Goal: Task Accomplishment & Management: Manage account settings

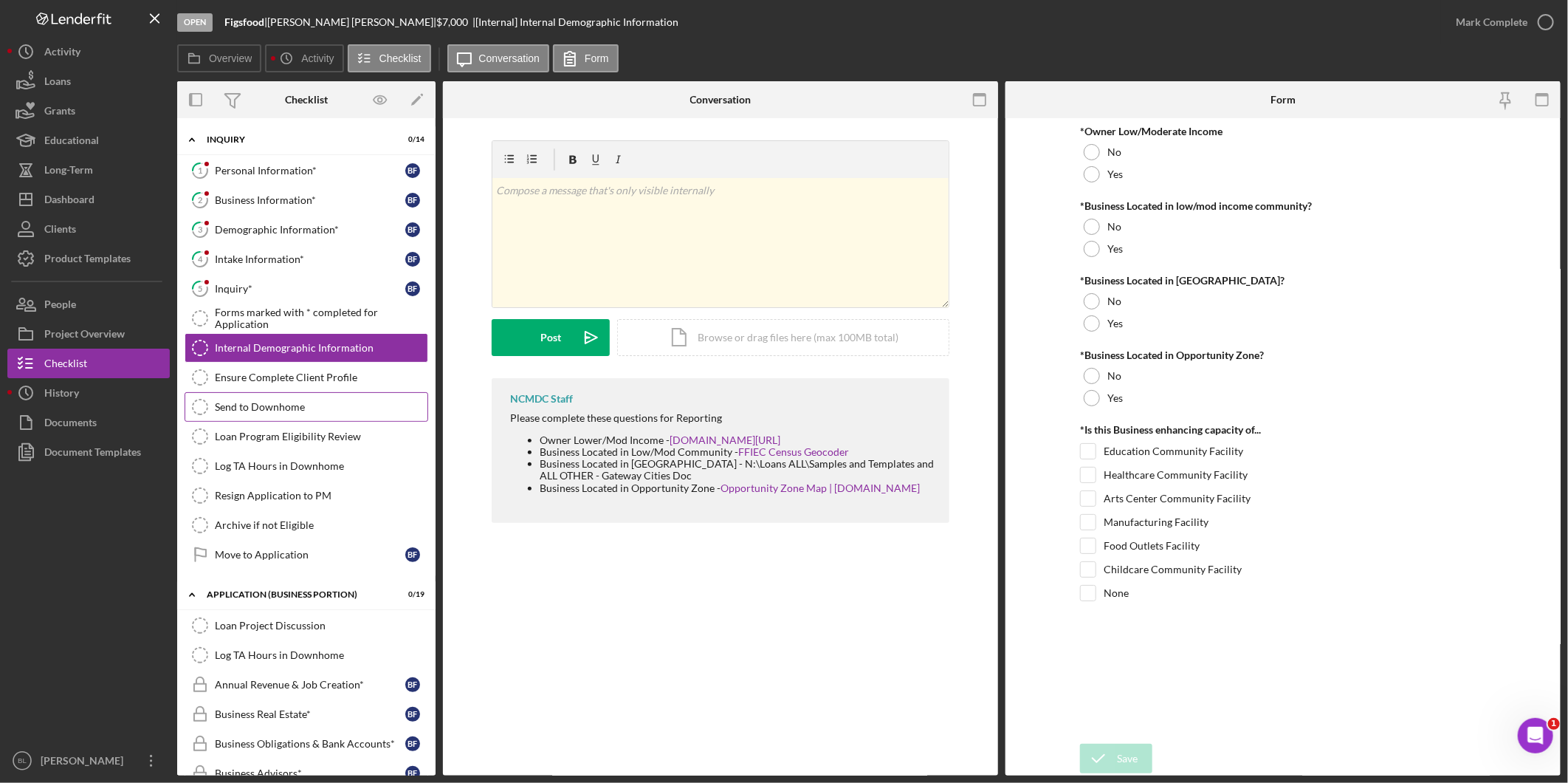
drag, startPoint x: 283, startPoint y: 402, endPoint x: 295, endPoint y: 402, distance: 12.0
click at [283, 402] on div "Send to Downhome" at bounding box center [321, 407] width 213 height 12
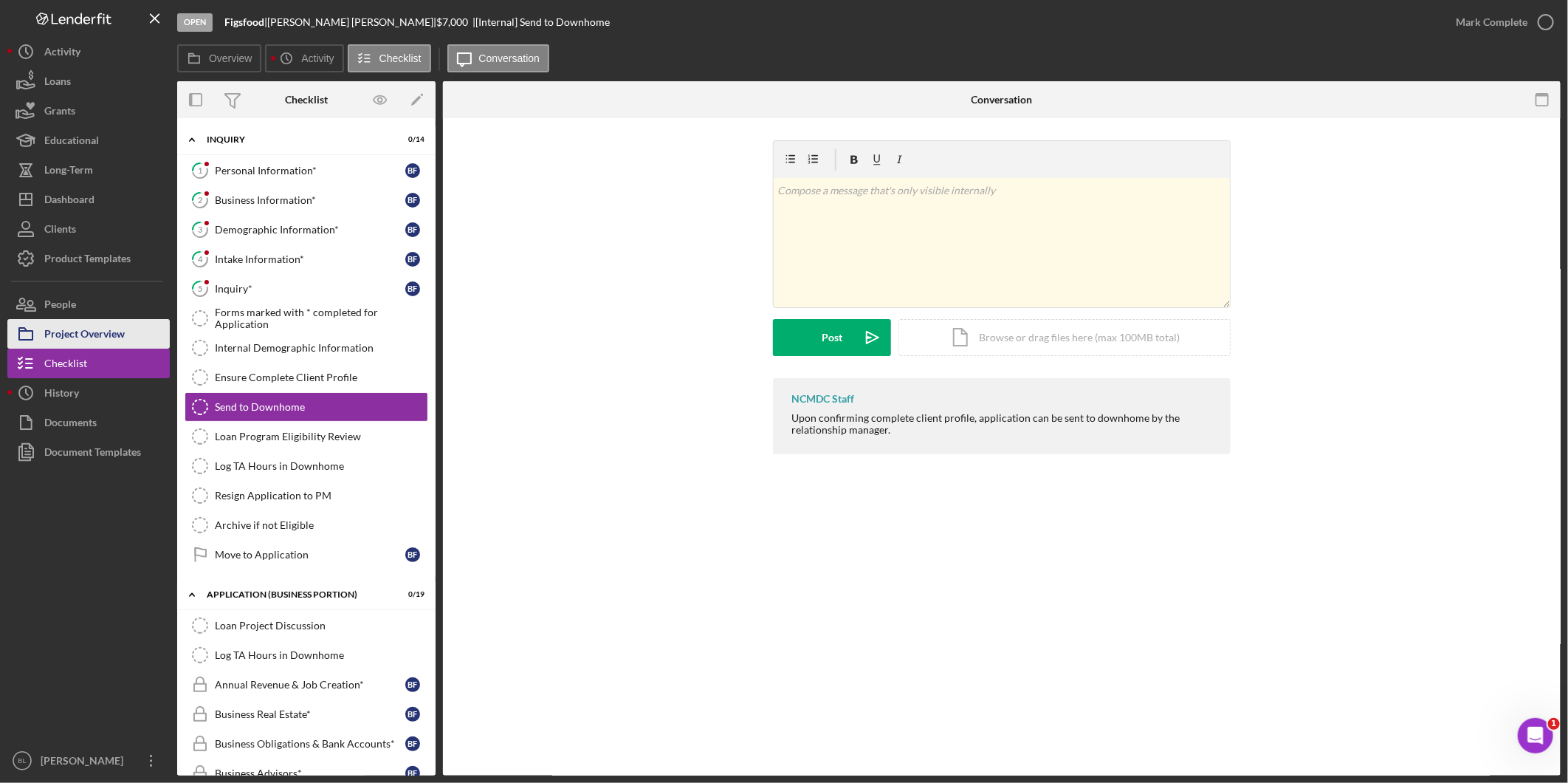
click at [75, 325] on div "Project Overview" at bounding box center [85, 336] width 81 height 34
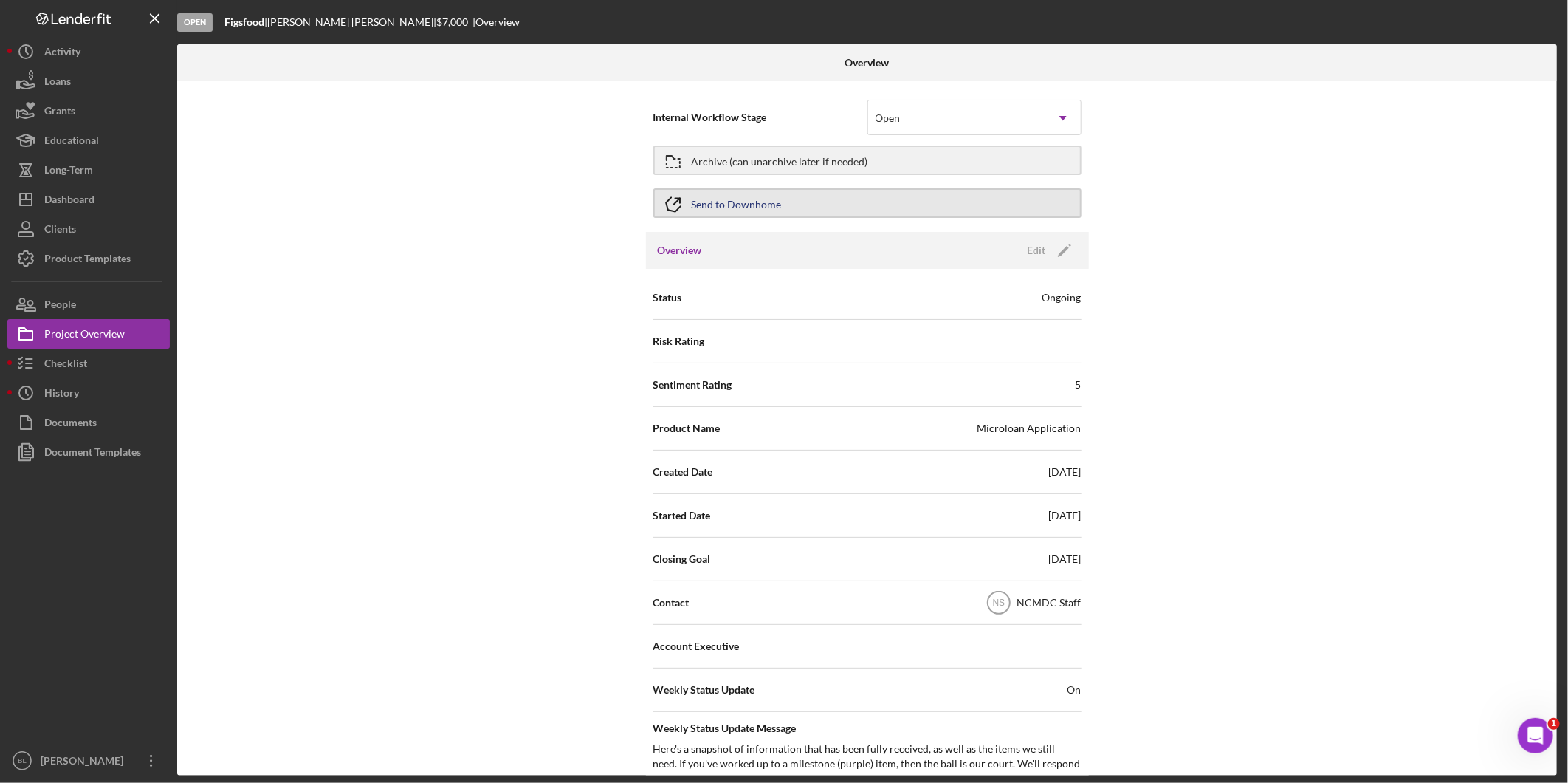
click at [844, 199] on button "Send to Downhome" at bounding box center [867, 203] width 428 height 29
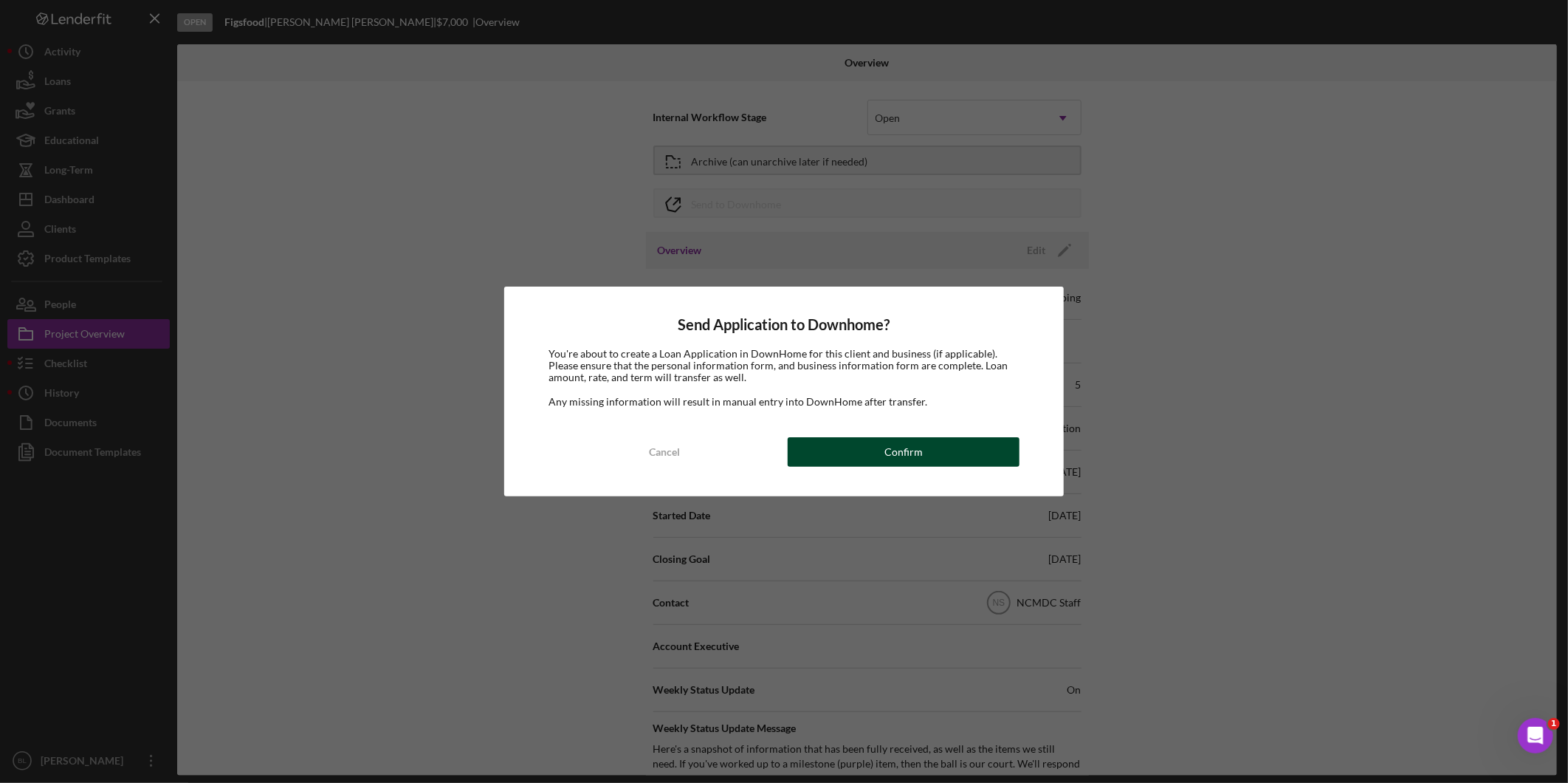
click at [876, 447] on button "Confirm" at bounding box center [904, 452] width 232 height 29
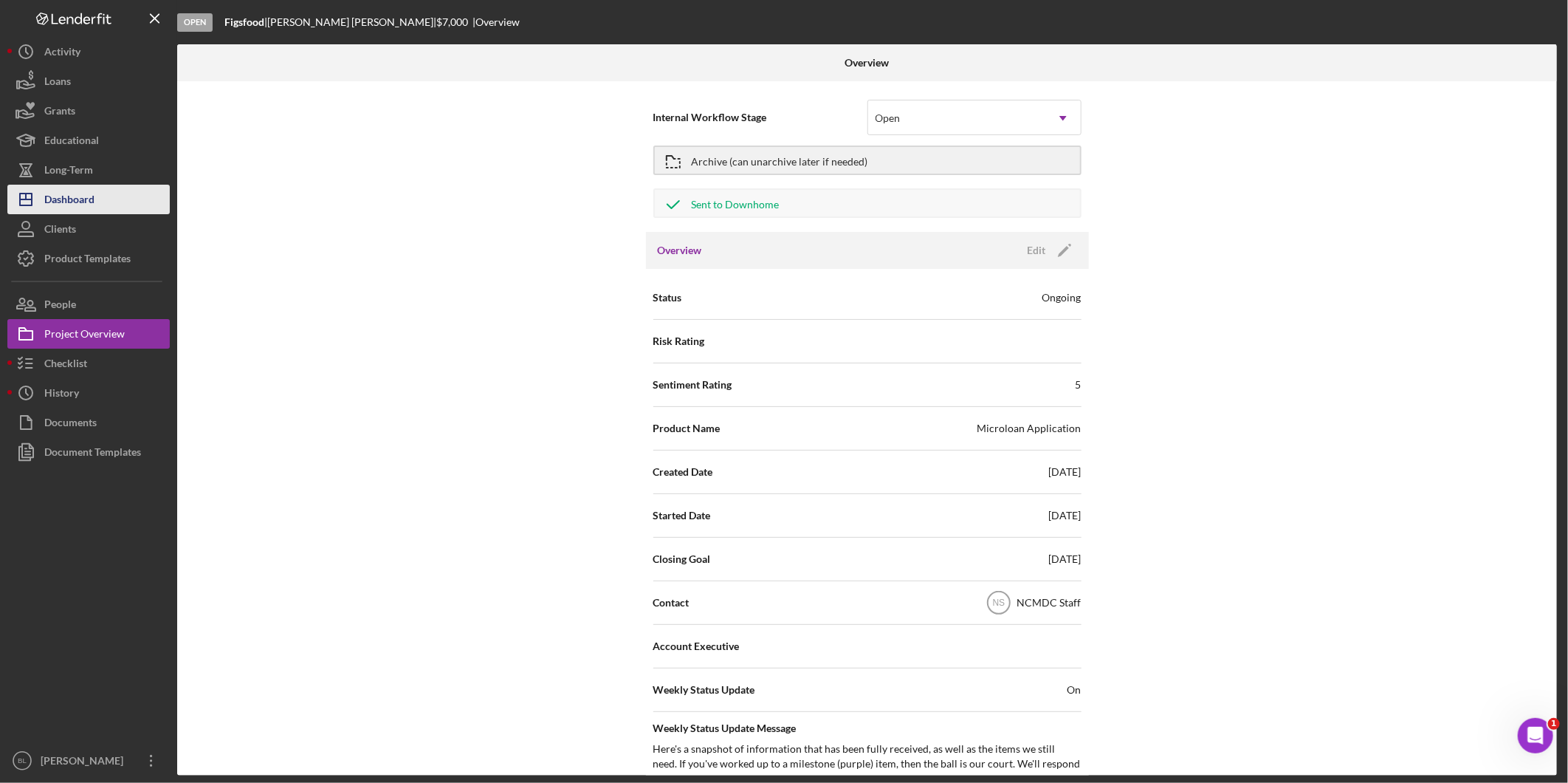
click at [98, 202] on button "Icon/Dashboard Dashboard" at bounding box center [88, 199] width 163 height 29
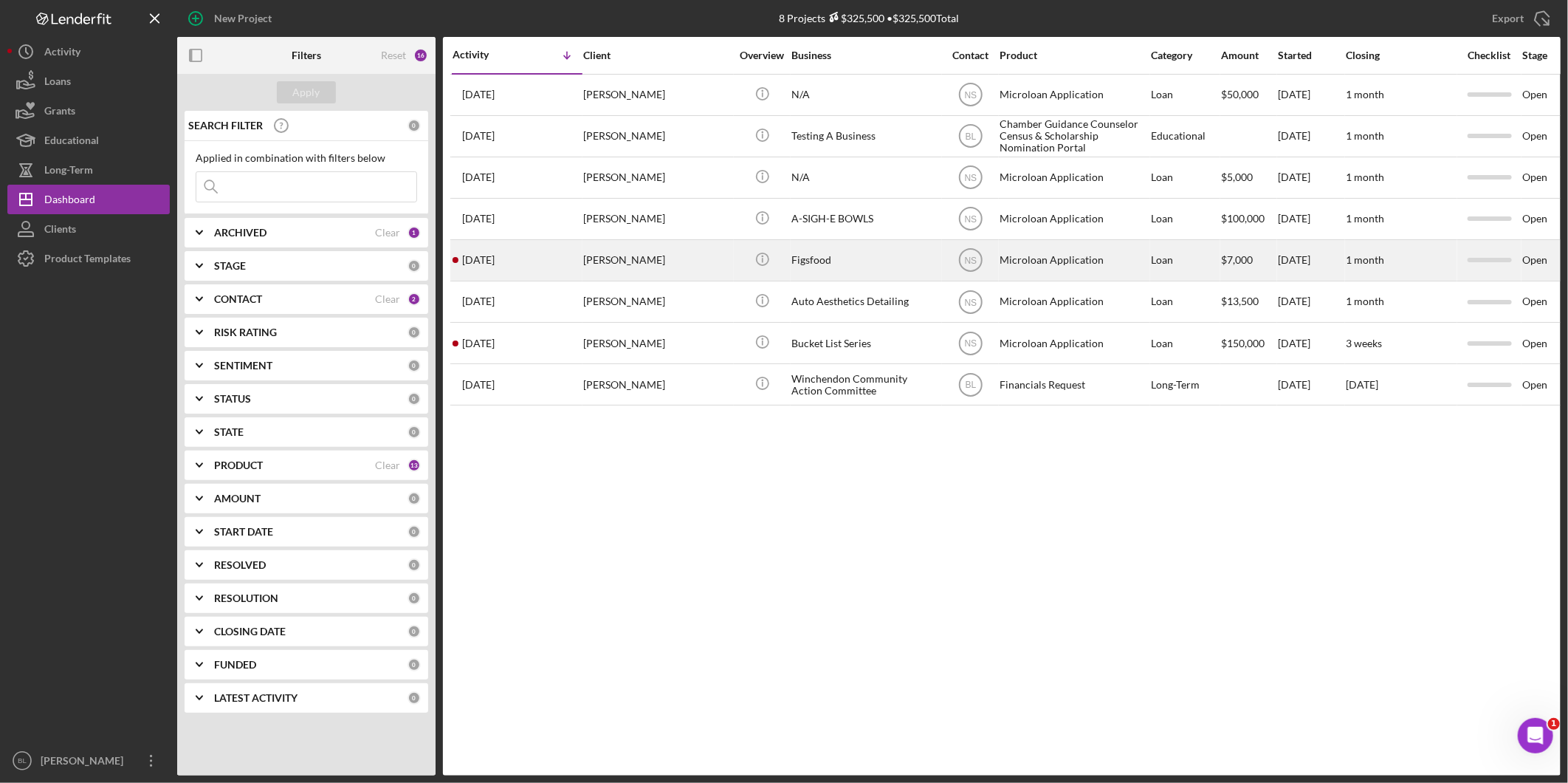
click at [673, 268] on div "[PERSON_NAME]" at bounding box center [657, 260] width 147 height 39
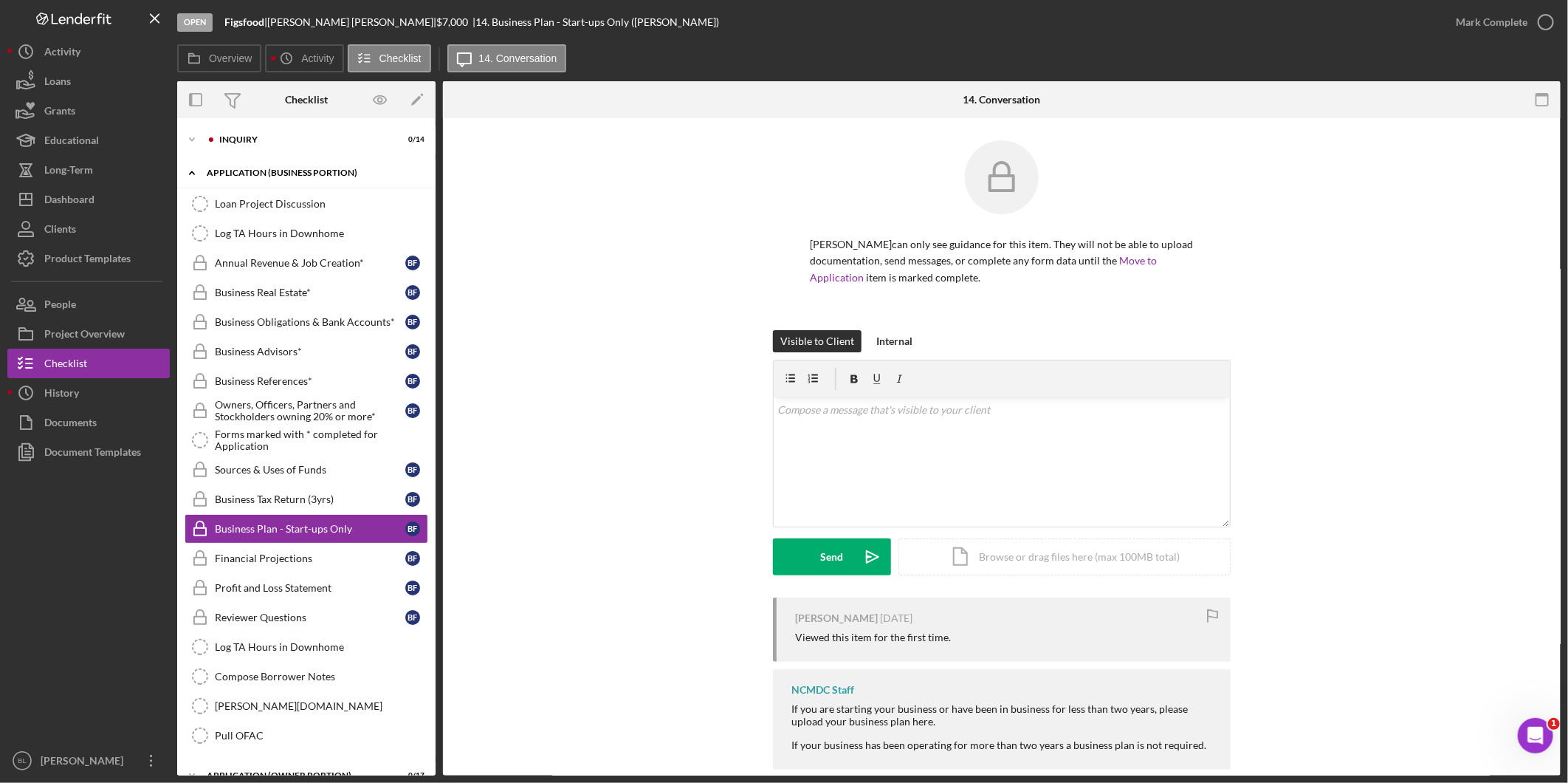
click at [242, 177] on div "Icon/Expander APPLICATION (BUSINESS PORTION) 0 / 19" at bounding box center [306, 173] width 258 height 30
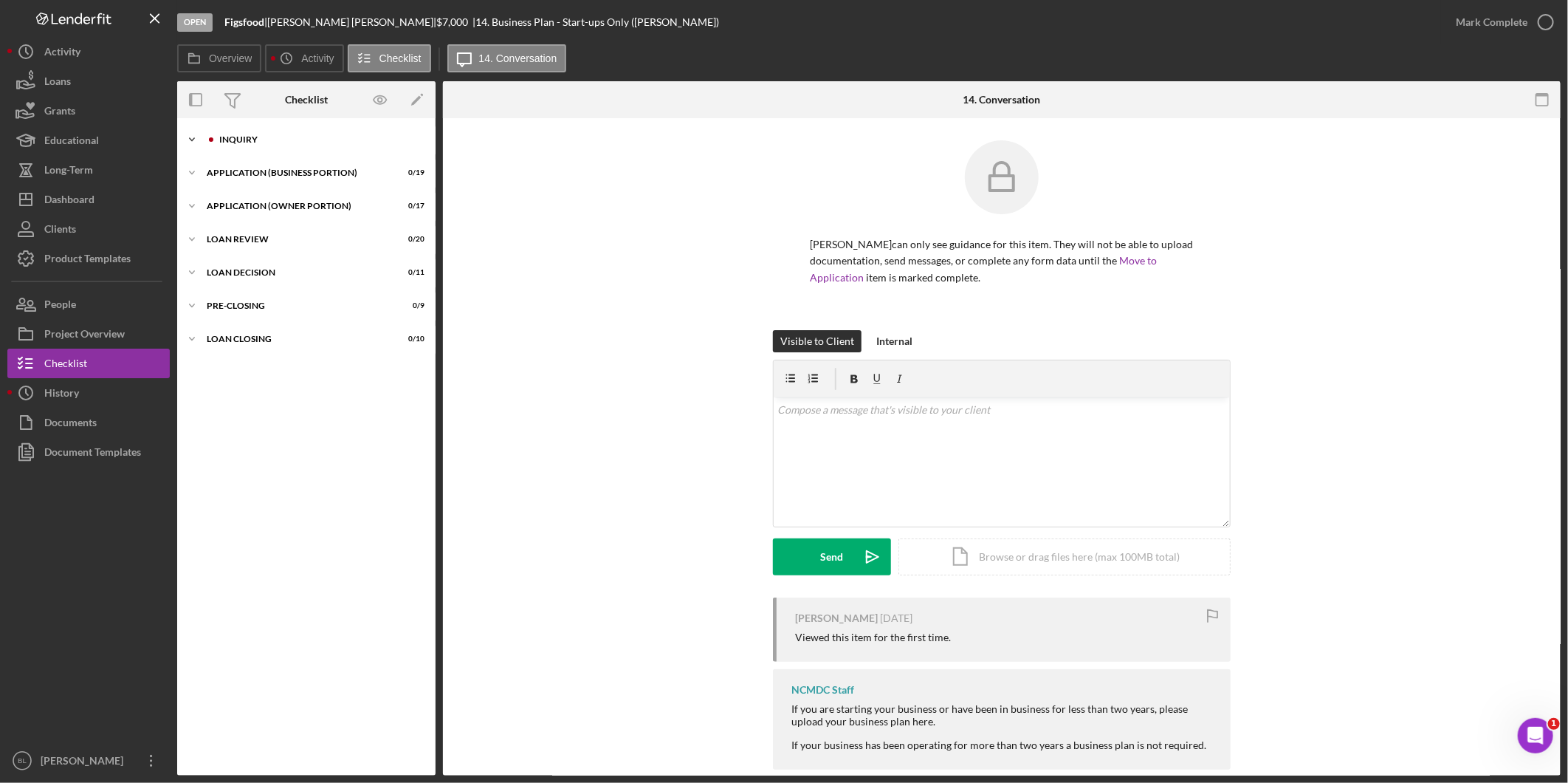
click at [226, 143] on div "INQUIRY" at bounding box center [318, 140] width 198 height 9
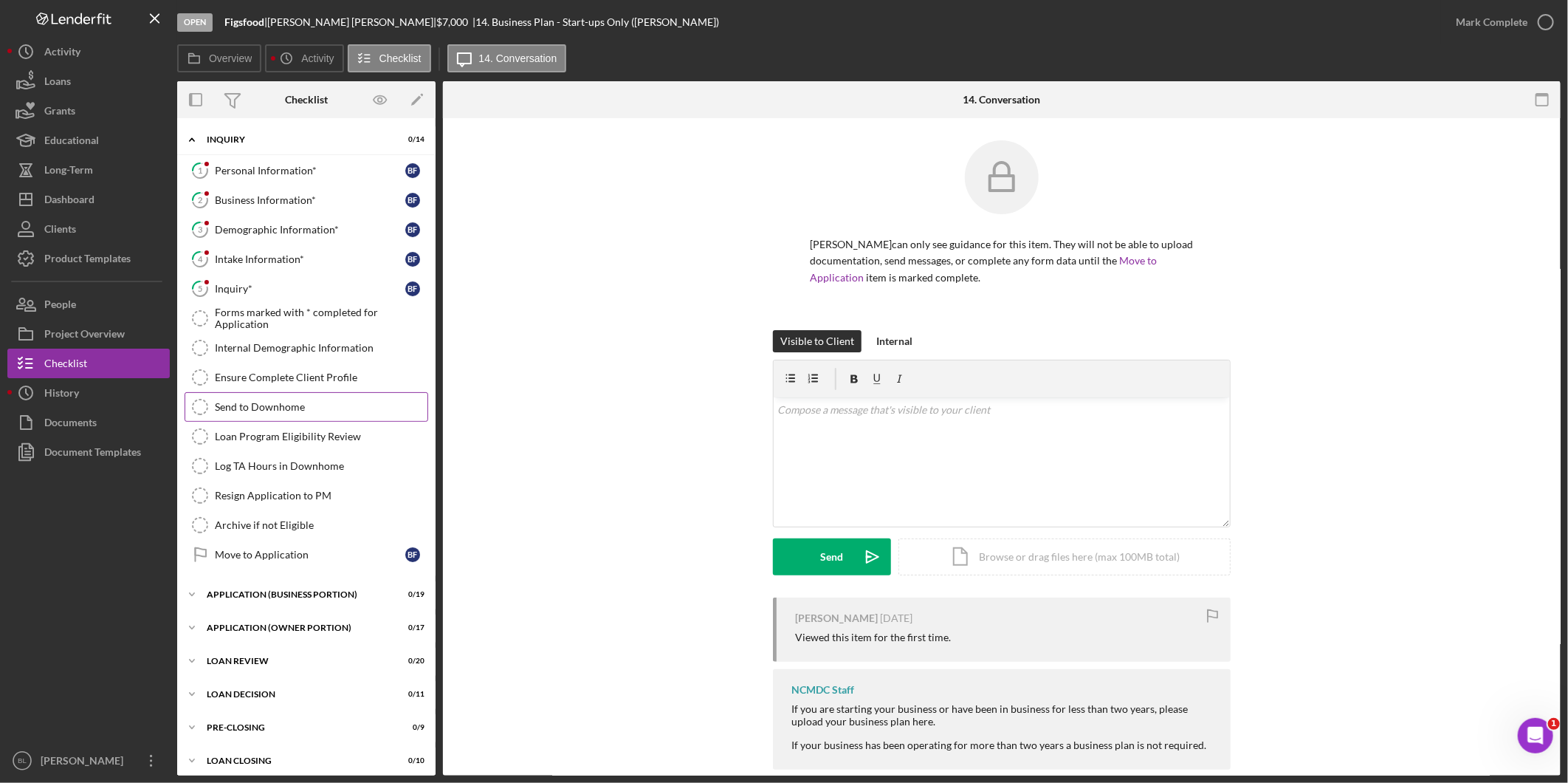
click at [197, 407] on icon "Send to Downhome" at bounding box center [200, 407] width 37 height 37
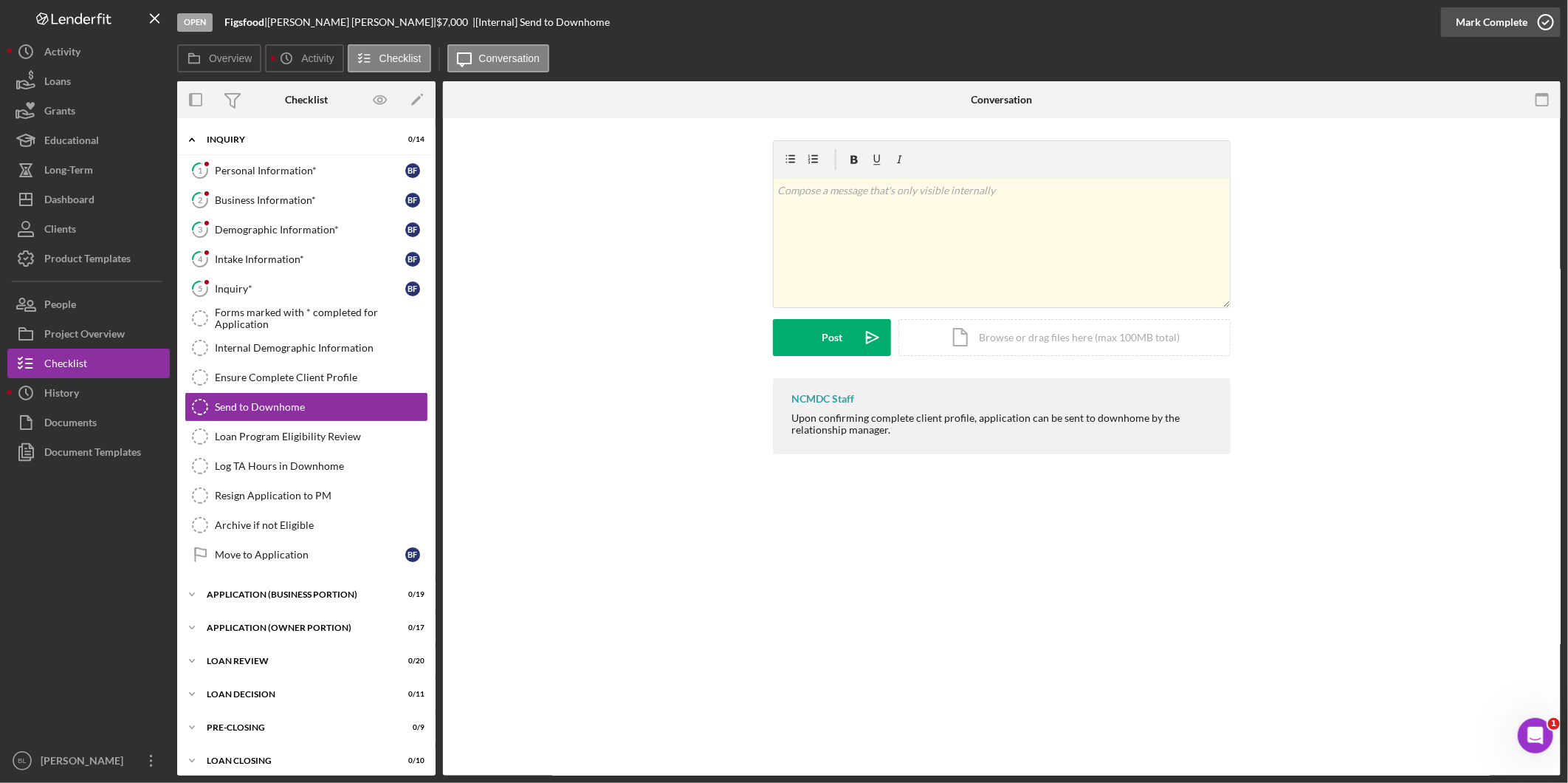
click at [1555, 18] on icon "button" at bounding box center [1546, 22] width 37 height 37
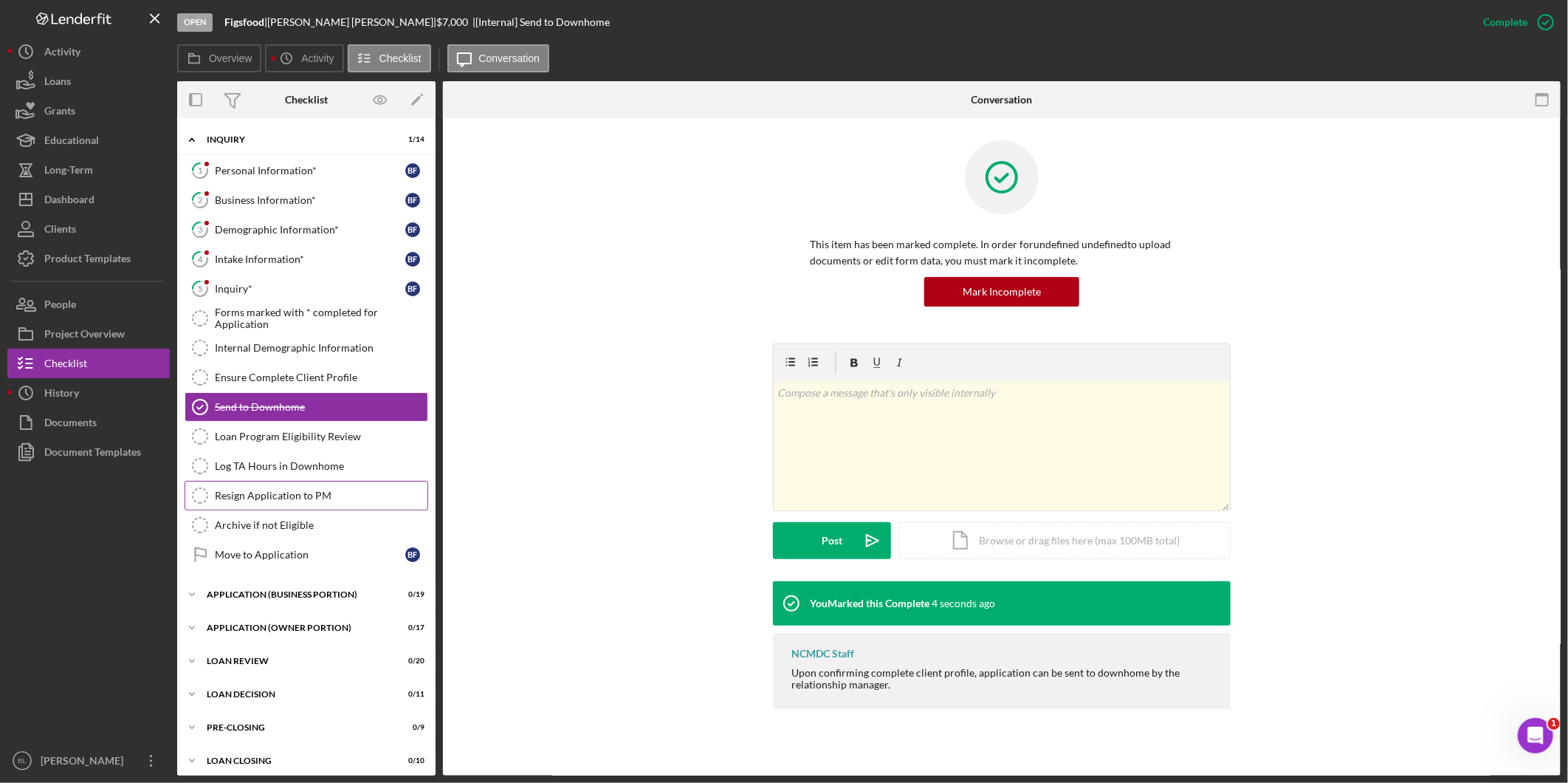
click at [328, 486] on link "Resign Application to PM Resign Application to PM" at bounding box center [306, 496] width 244 height 29
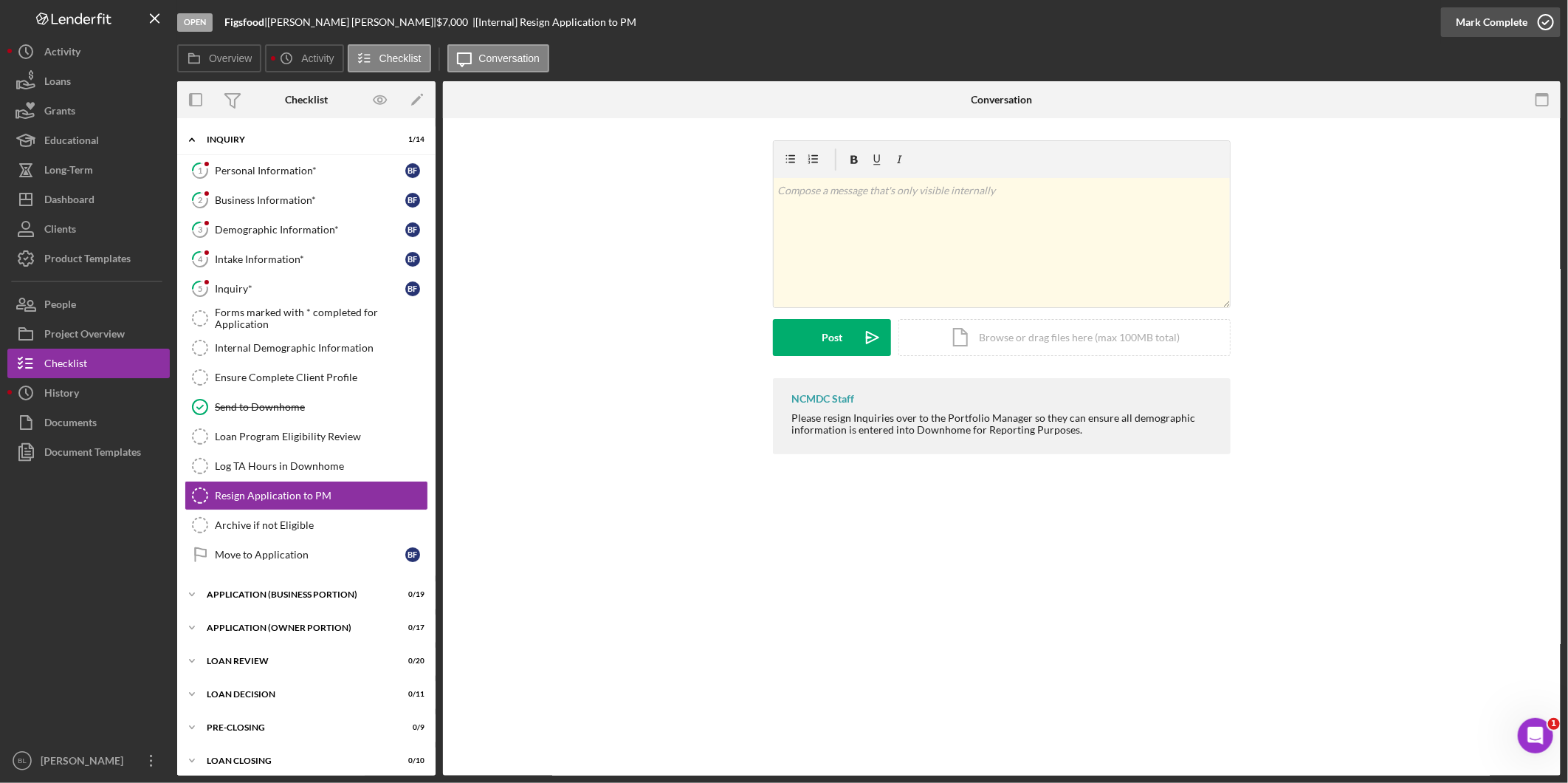
click at [1514, 26] on div "Mark Complete" at bounding box center [1492, 22] width 72 height 29
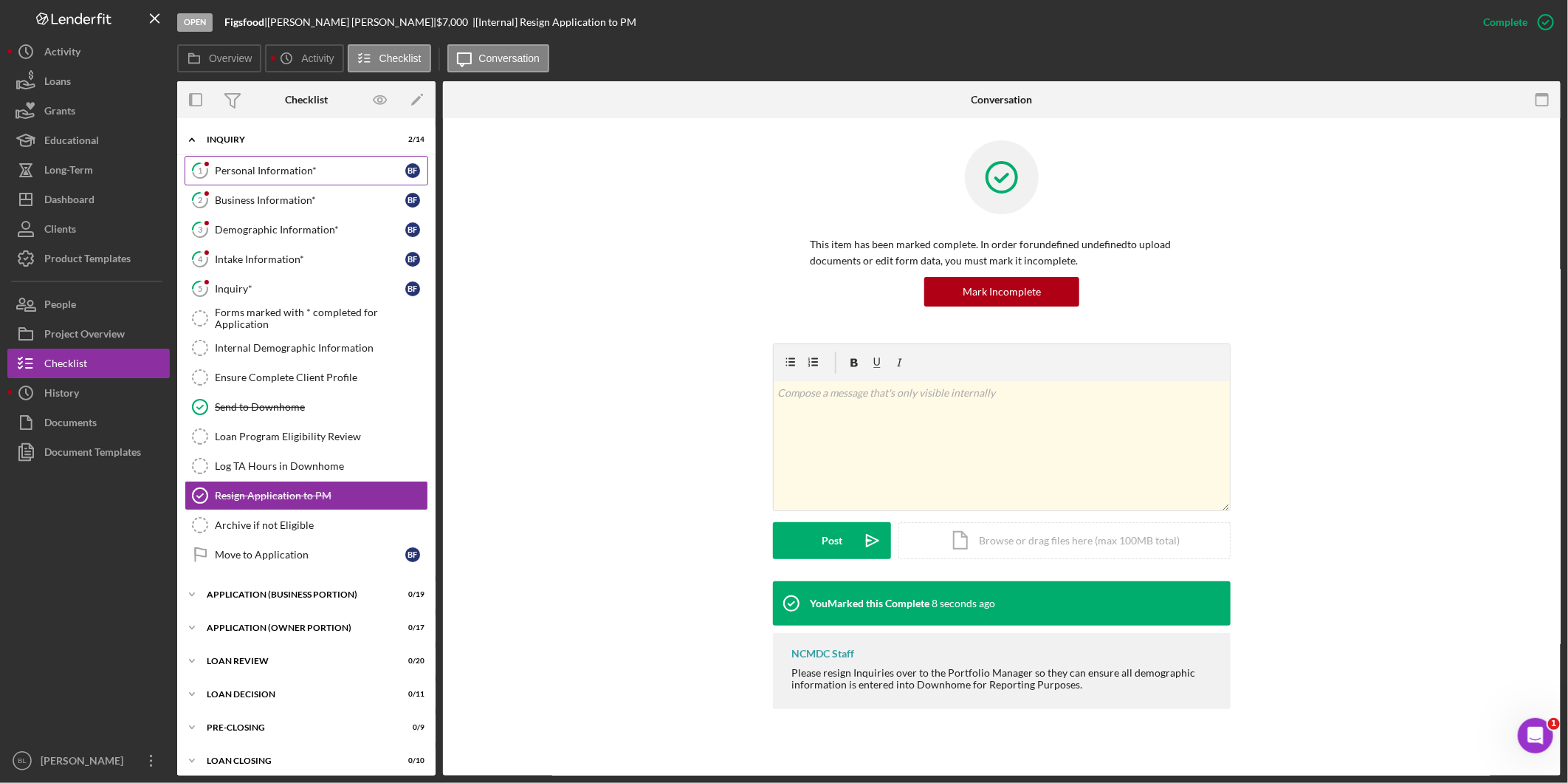
click at [268, 170] on div "Personal Information*" at bounding box center [310, 170] width 191 height 12
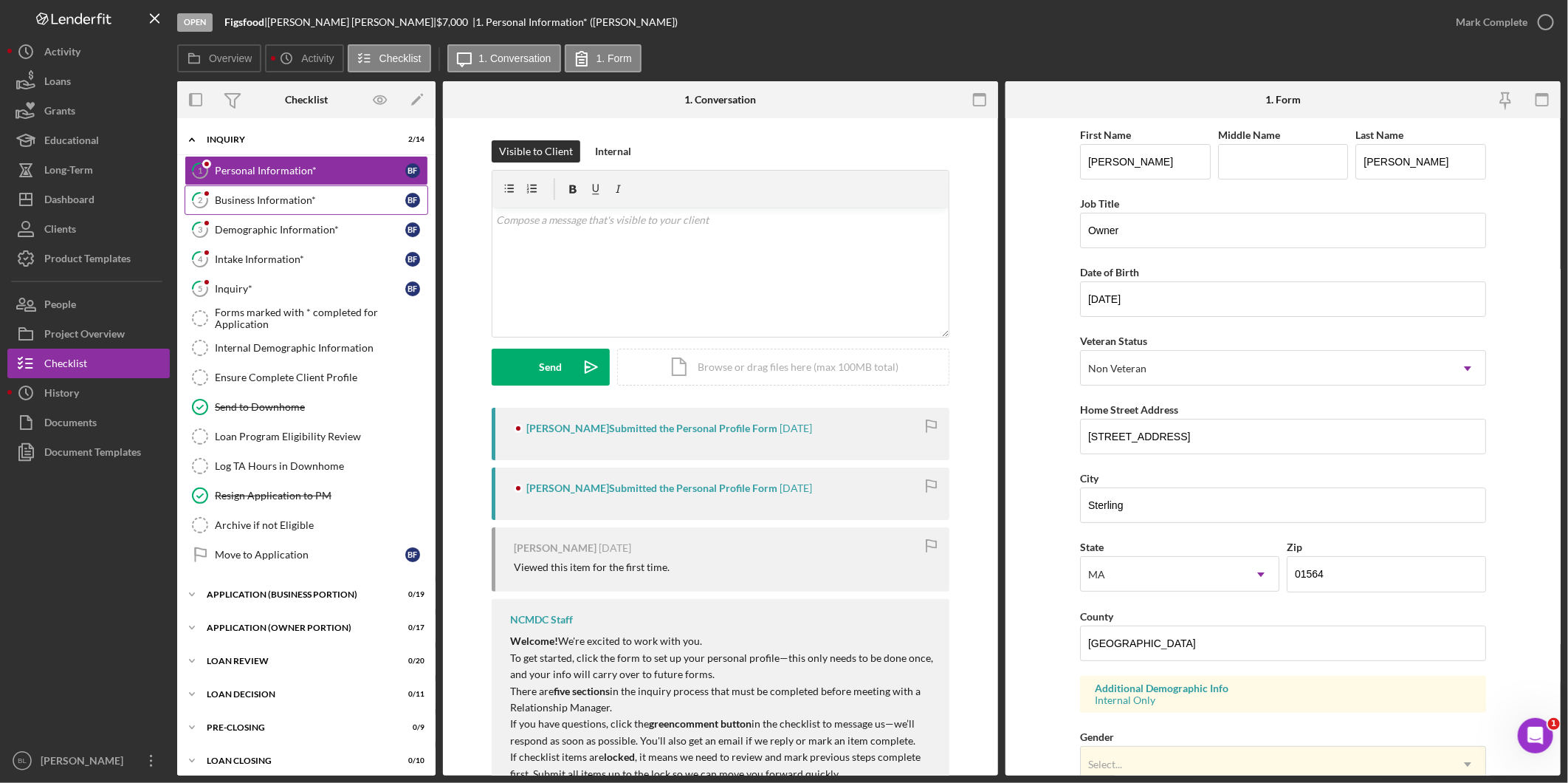
click at [269, 209] on link "2 Business Information* B F" at bounding box center [306, 200] width 244 height 29
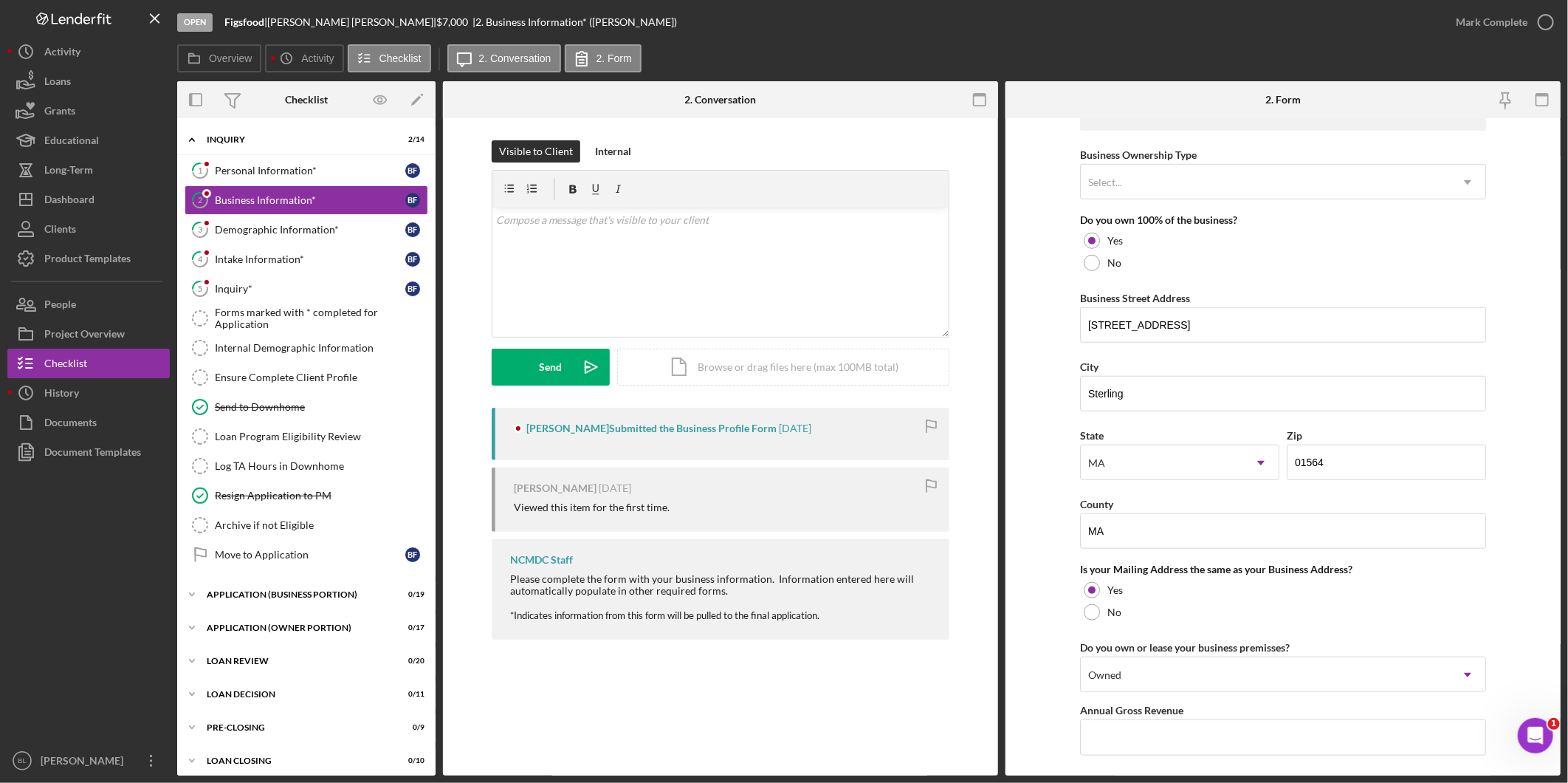
scroll to position [738, 0]
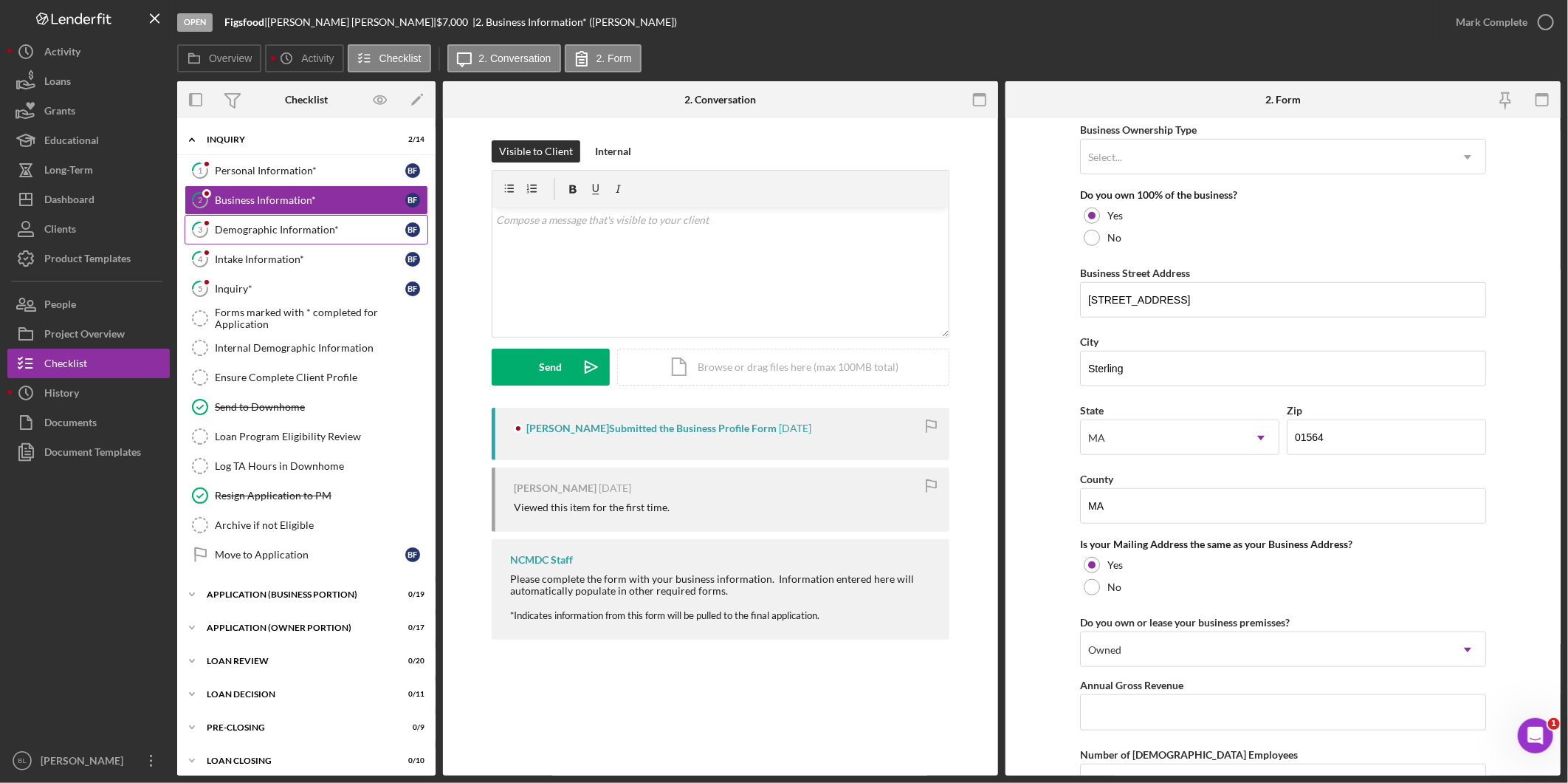
click at [285, 226] on div "Demographic Information*" at bounding box center [310, 229] width 191 height 12
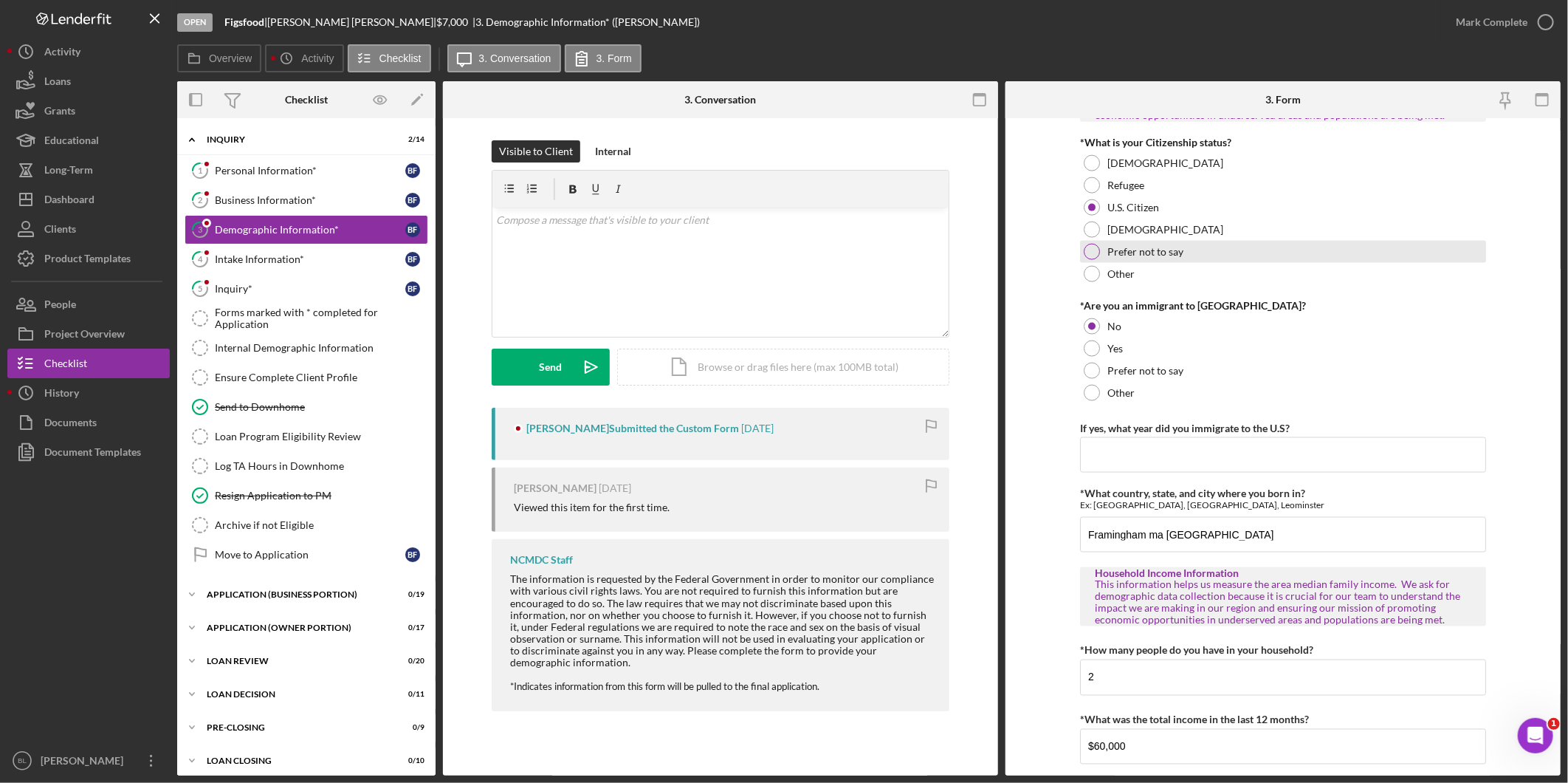
scroll to position [1345, 0]
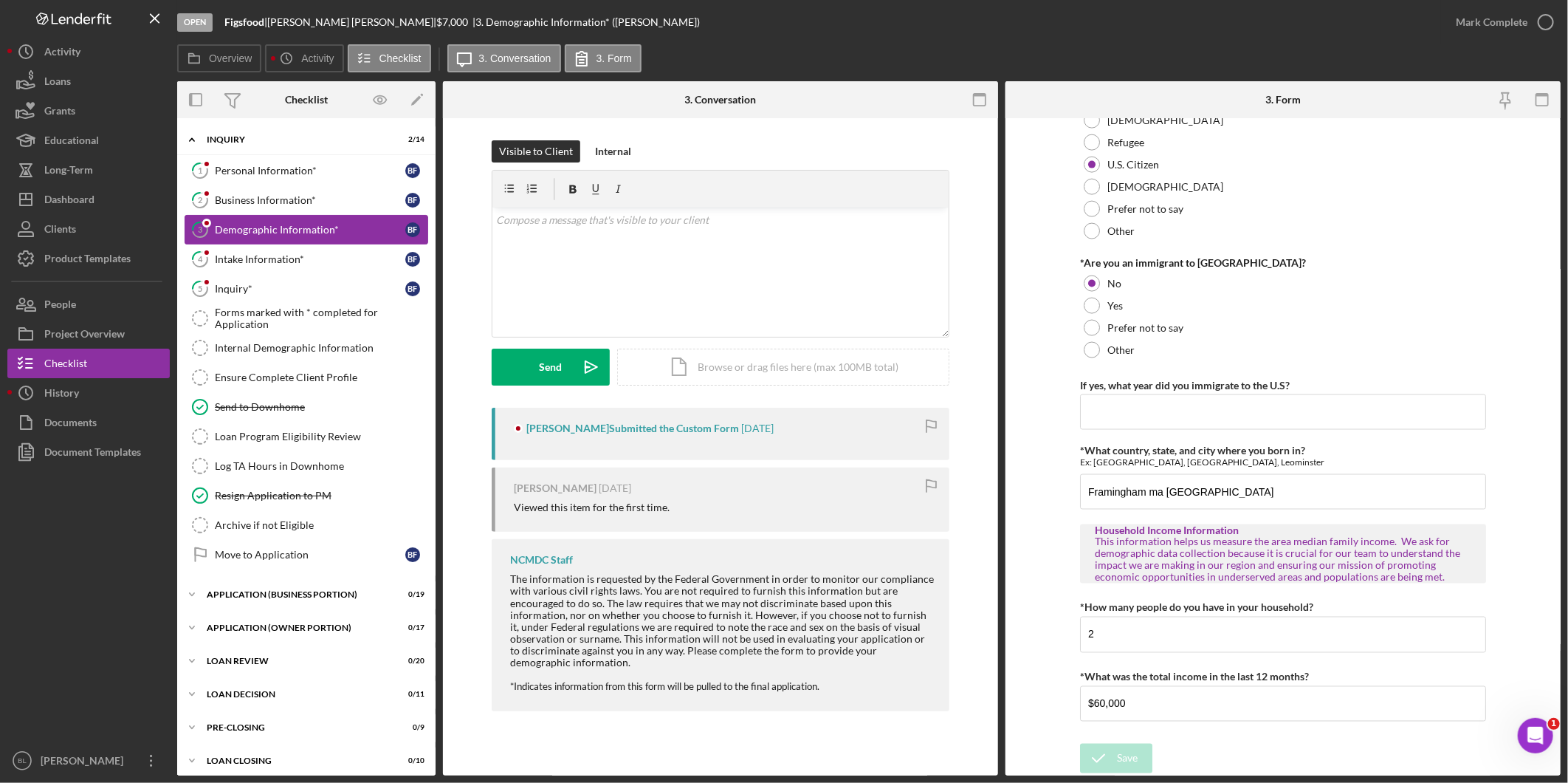
click at [240, 242] on link "3 Demographic Information* B F" at bounding box center [306, 229] width 244 height 29
click at [245, 254] on div "Intake Information*" at bounding box center [310, 259] width 191 height 12
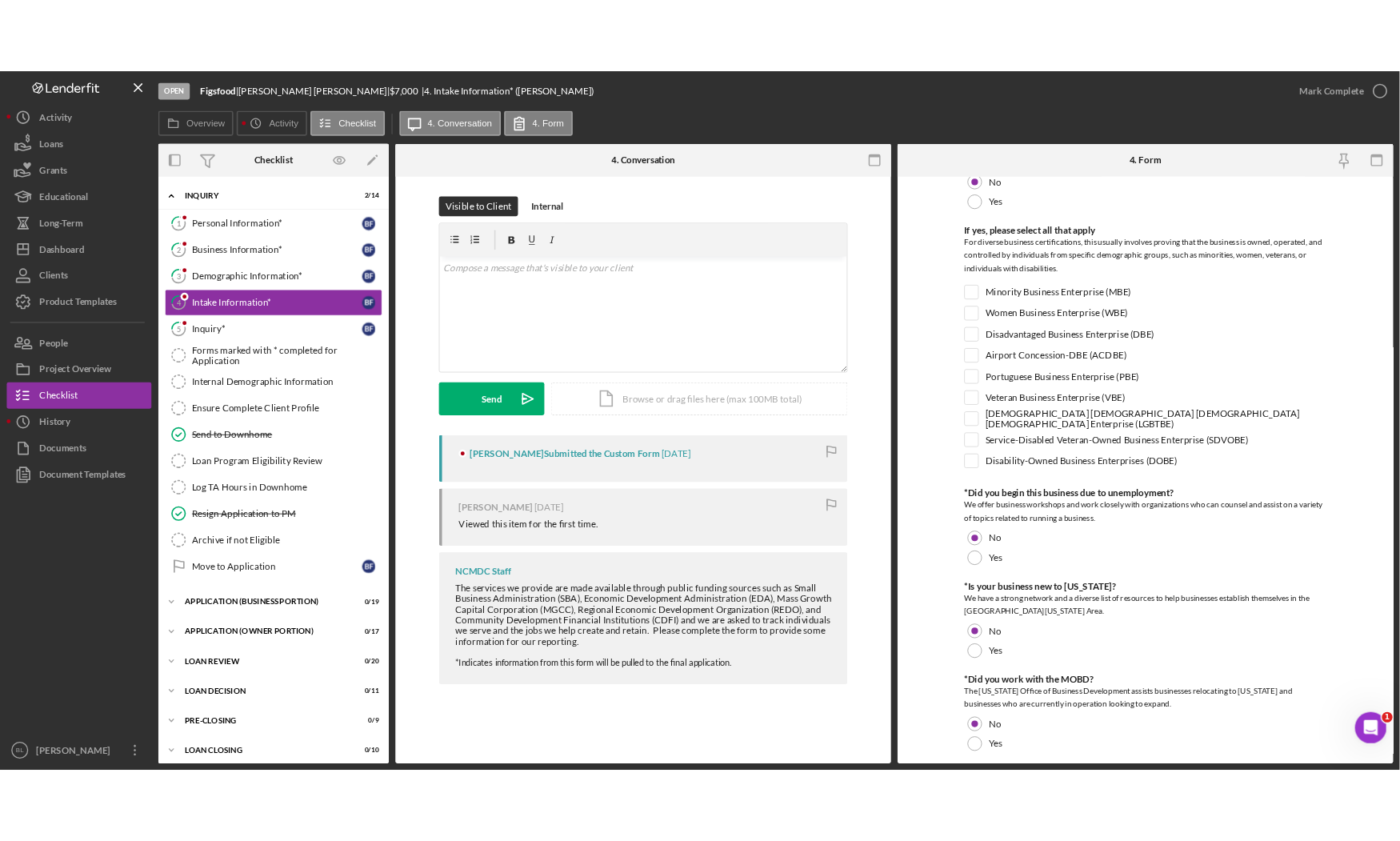
scroll to position [533, 0]
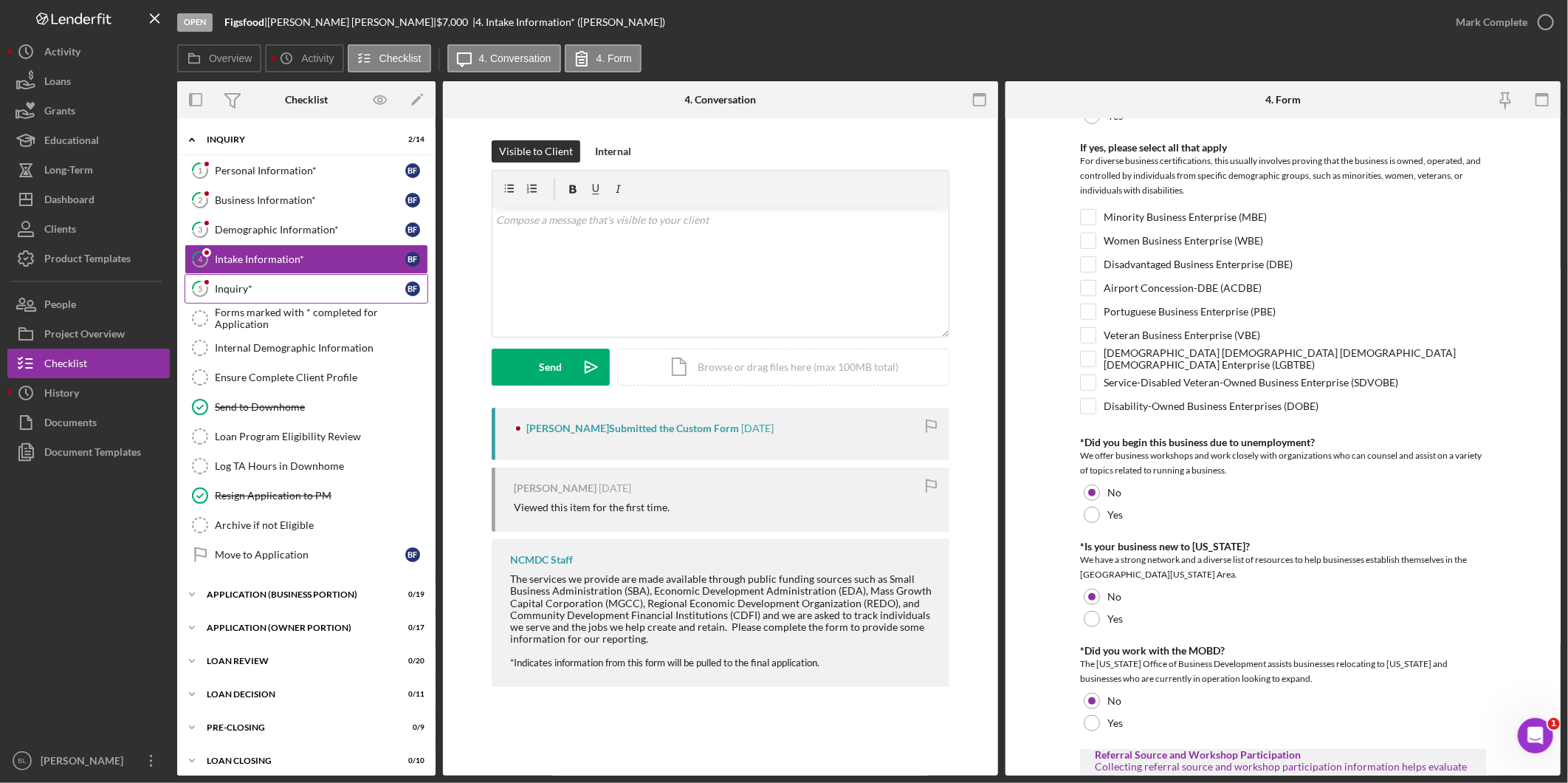
click at [299, 286] on div "Inquiry*" at bounding box center [310, 288] width 191 height 12
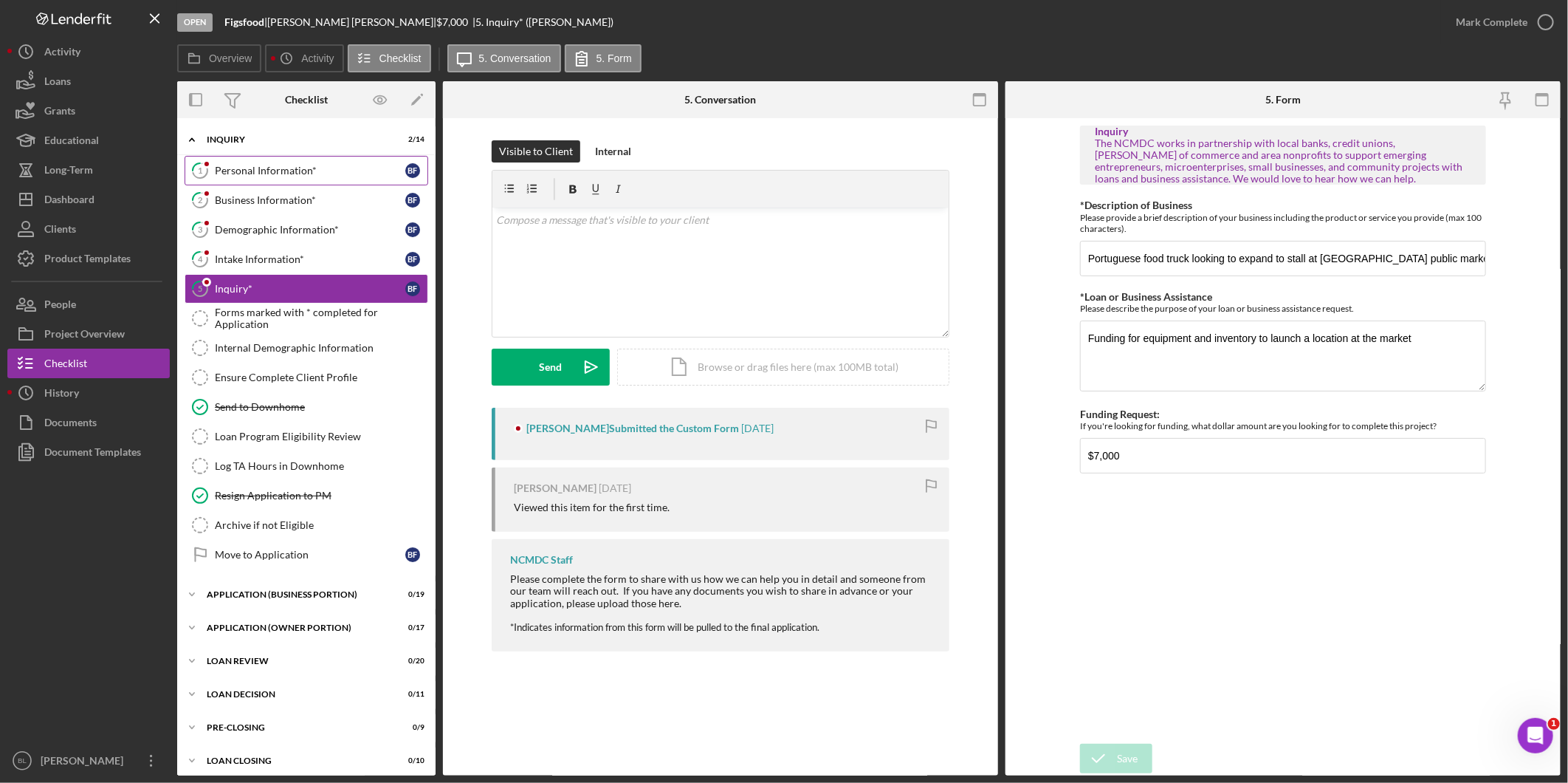
click at [303, 183] on link "1 Personal Information* B F" at bounding box center [306, 170] width 244 height 29
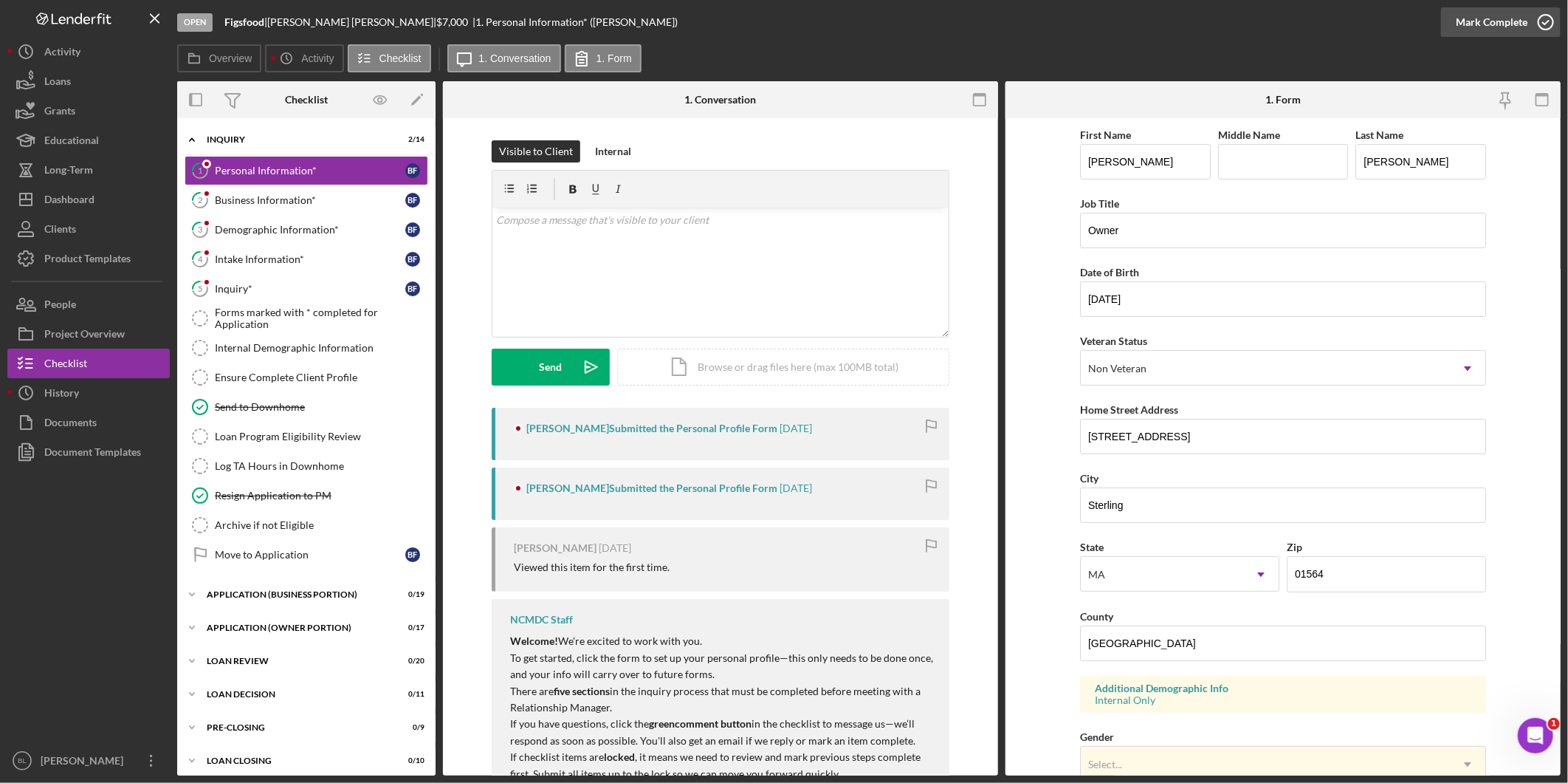
click at [1553, 29] on icon "button" at bounding box center [1546, 22] width 37 height 37
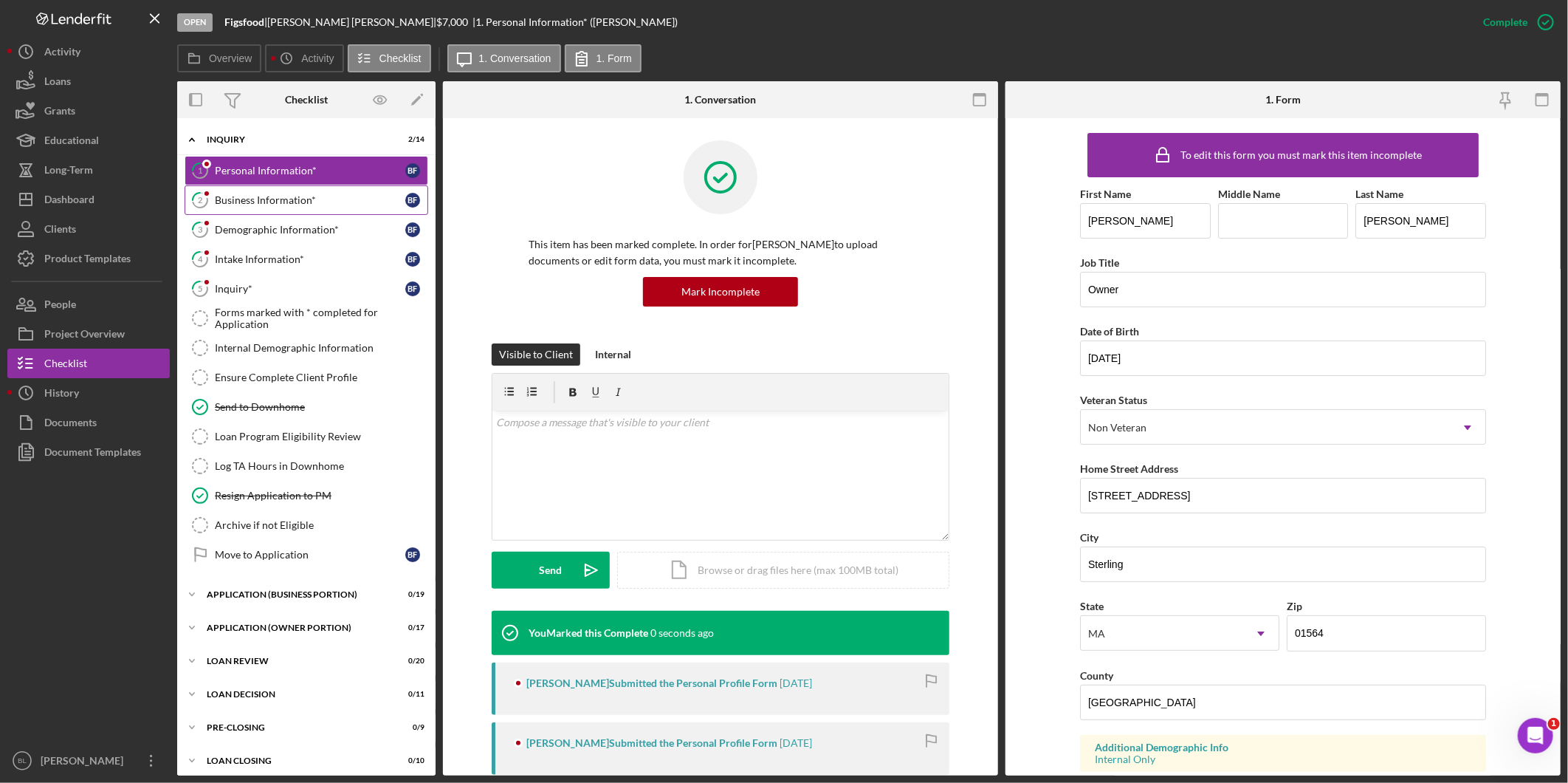
click at [345, 211] on link "2 Business Information* B F" at bounding box center [306, 200] width 244 height 29
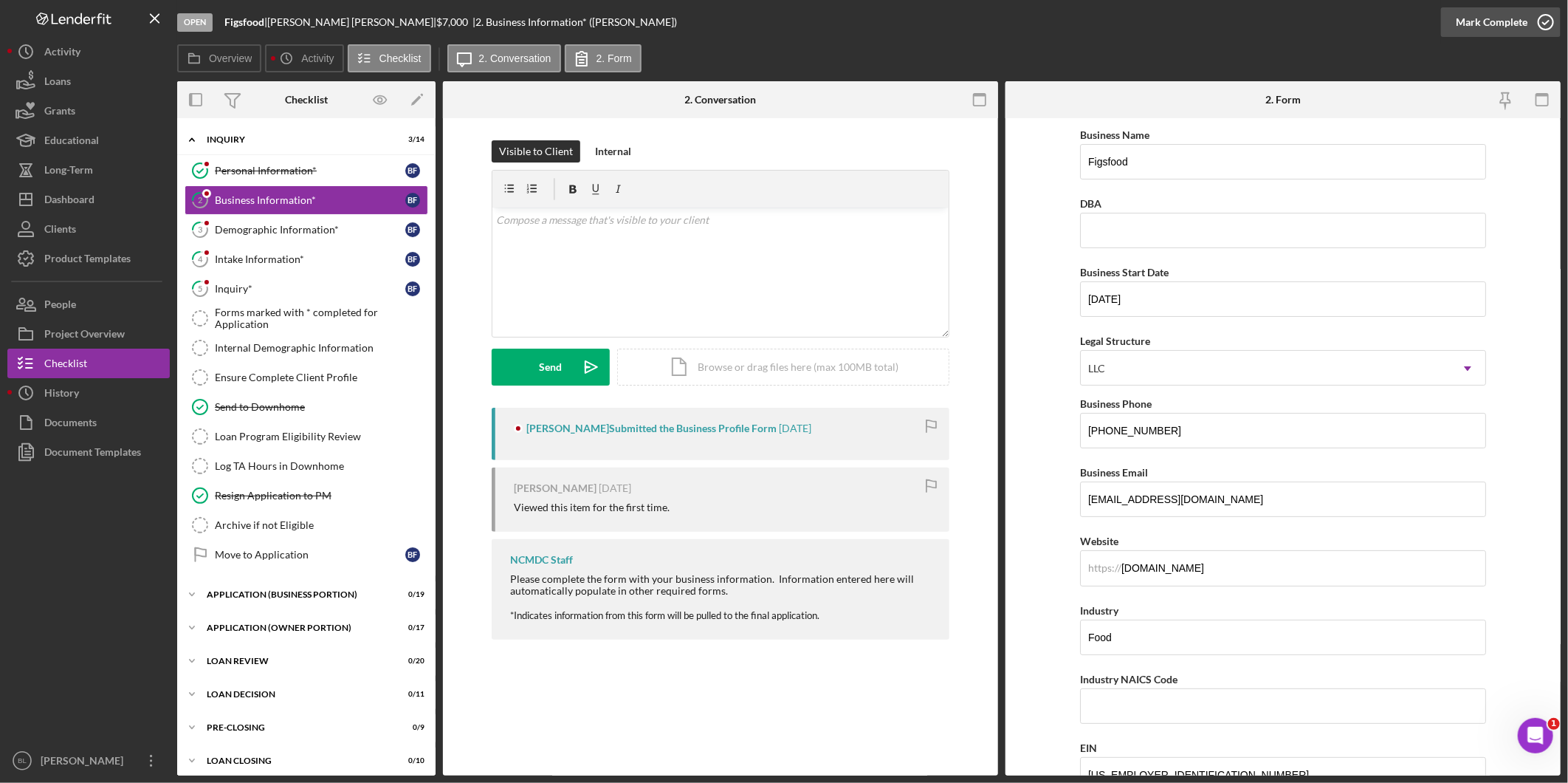
click at [1520, 22] on div "Mark Complete" at bounding box center [1492, 22] width 72 height 29
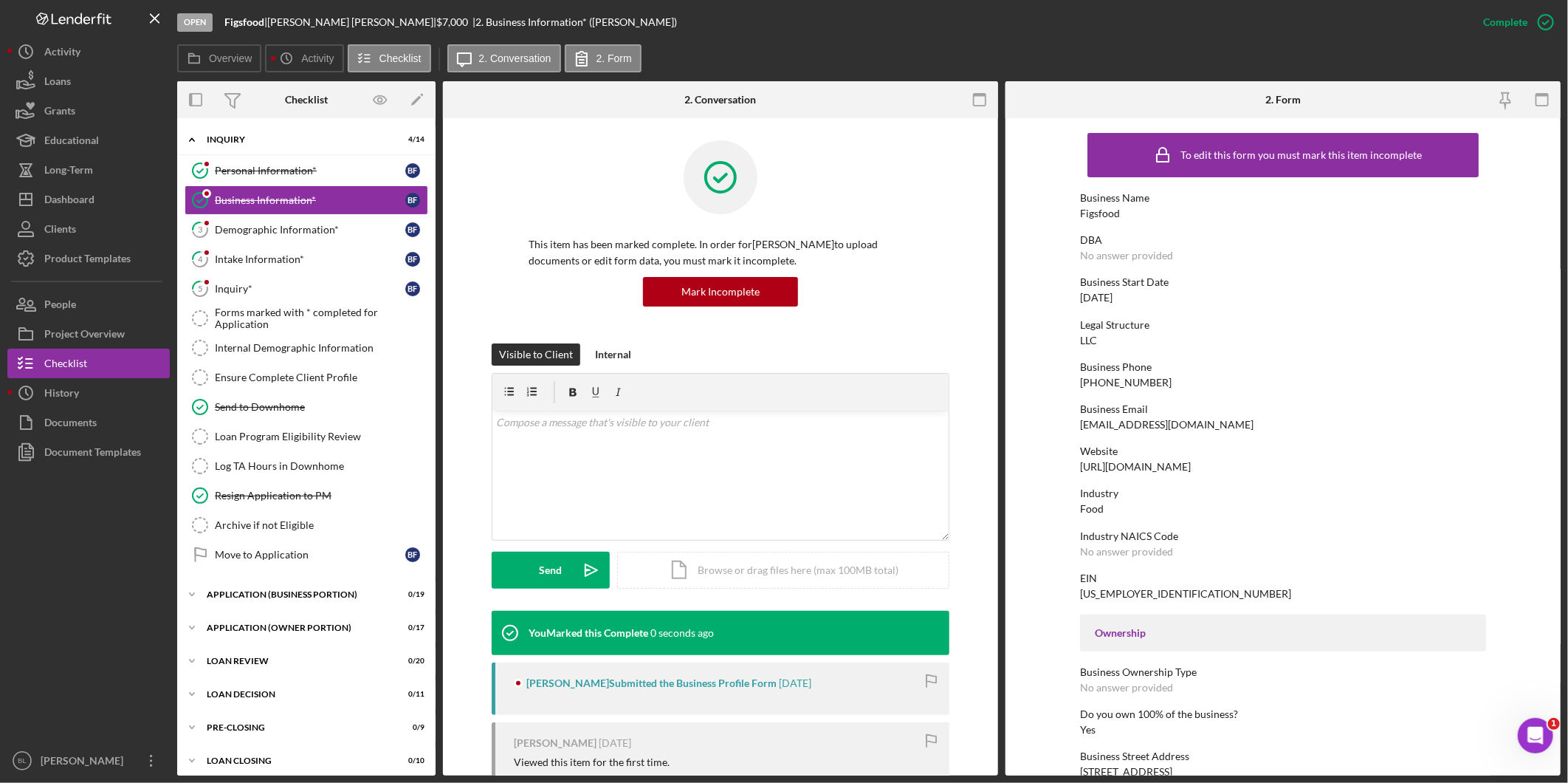
drag, startPoint x: 218, startPoint y: 226, endPoint x: 507, endPoint y: 218, distance: 289.1
click at [222, 226] on link "3 Demographic Information* B F" at bounding box center [306, 229] width 244 height 29
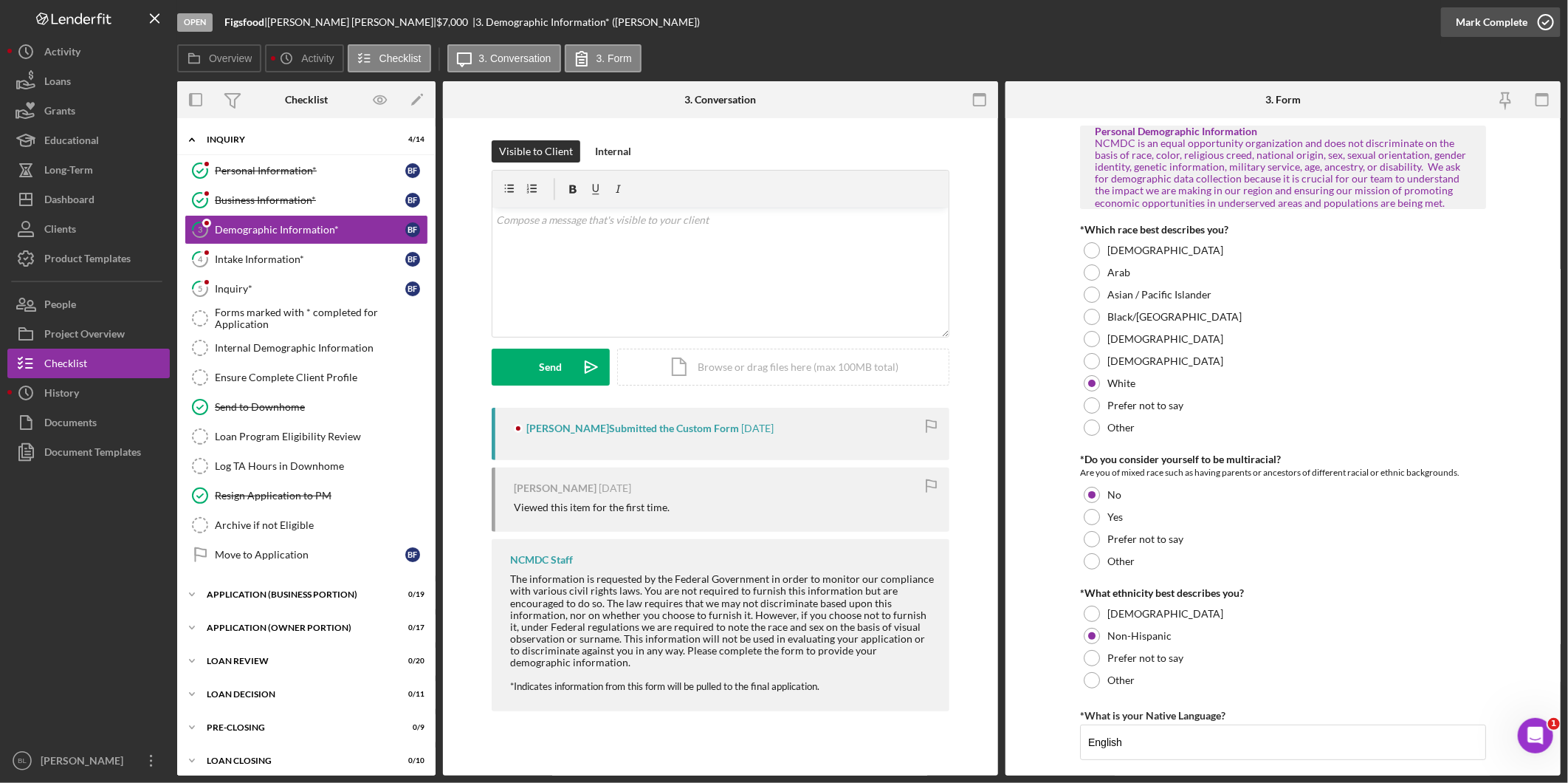
click at [1508, 25] on div "Mark Complete" at bounding box center [1492, 22] width 72 height 29
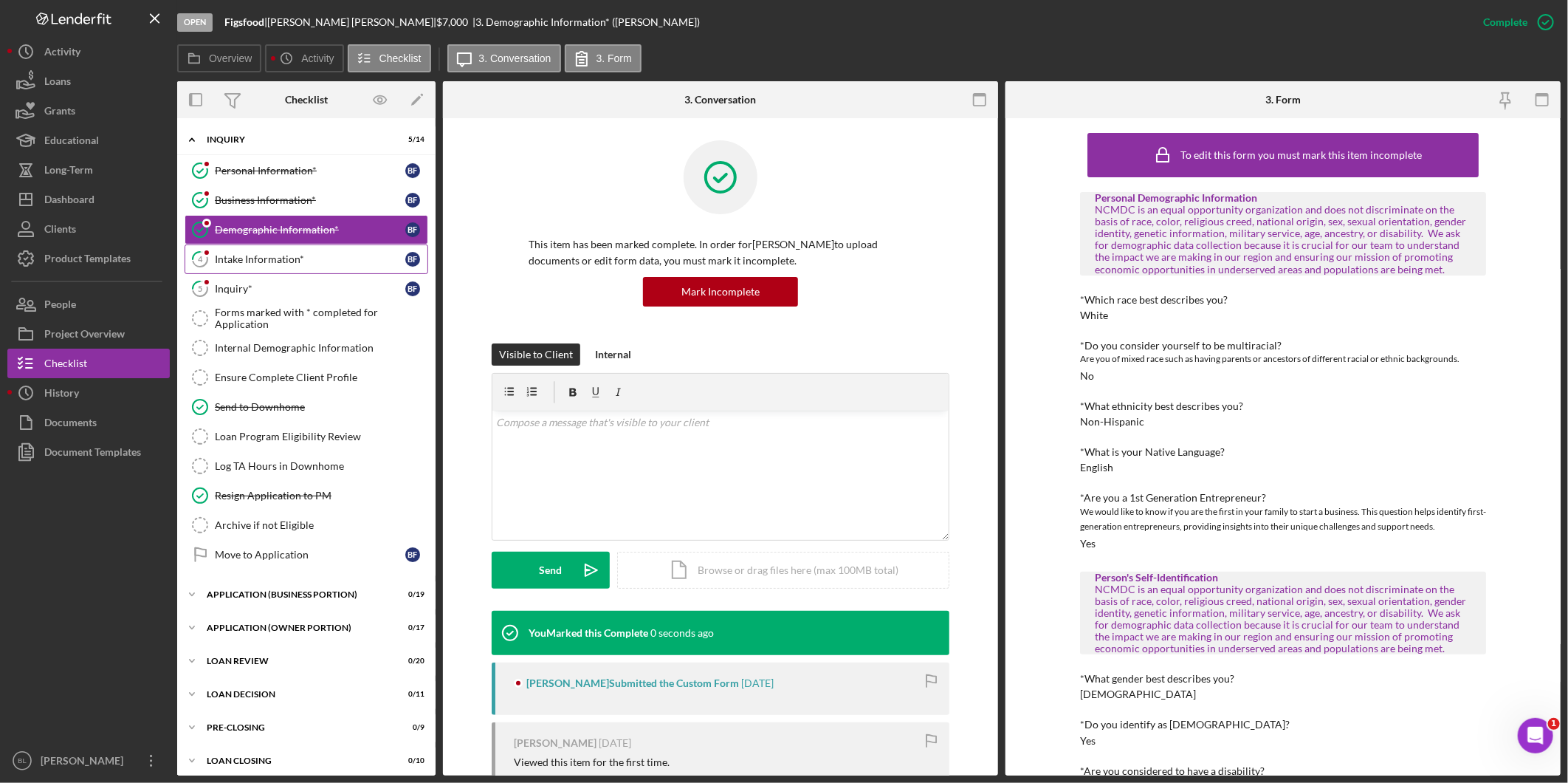
click at [256, 272] on link "4 Intake Information* B F" at bounding box center [306, 259] width 244 height 29
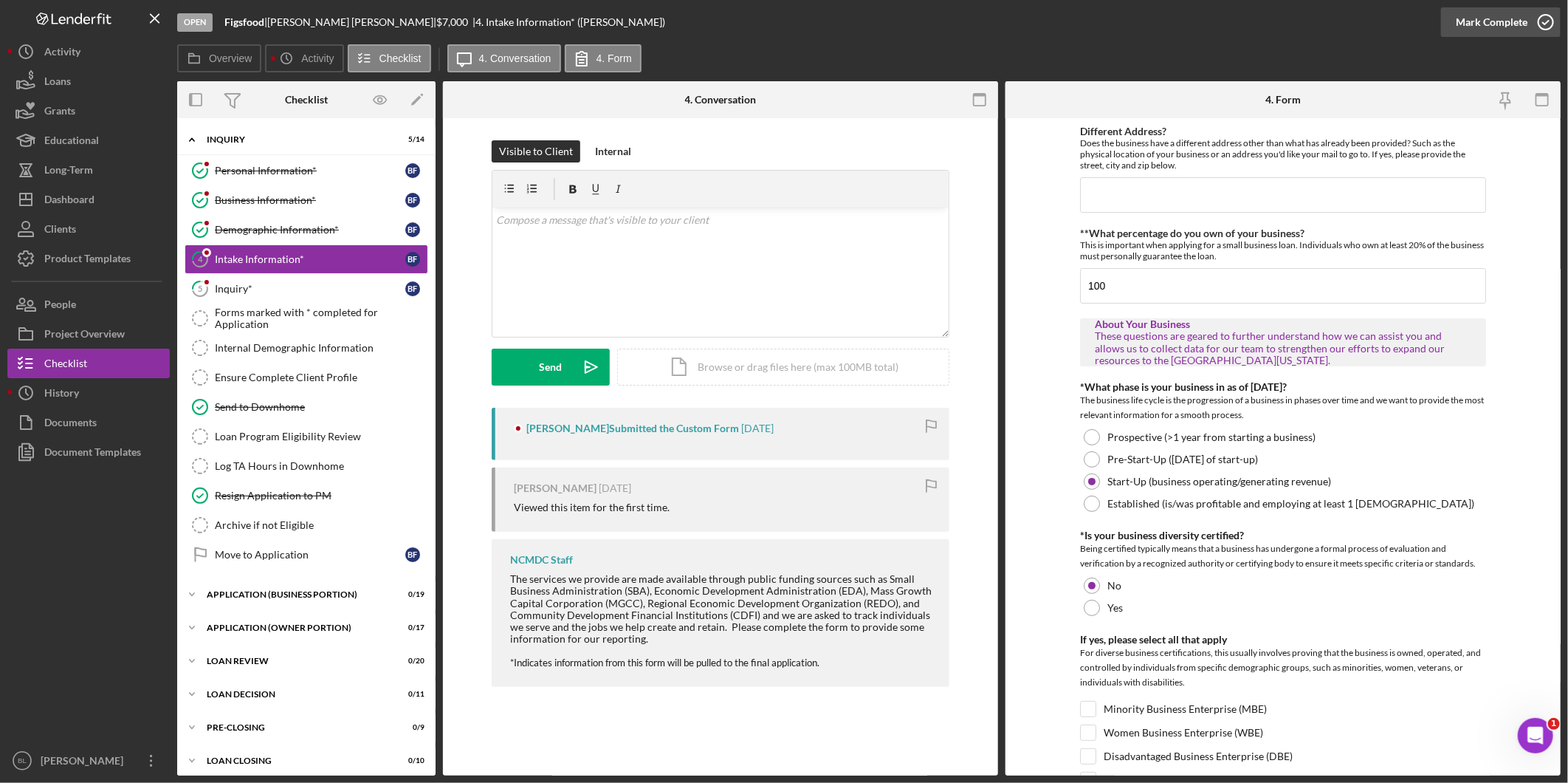
click at [1555, 28] on icon "button" at bounding box center [1546, 22] width 37 height 37
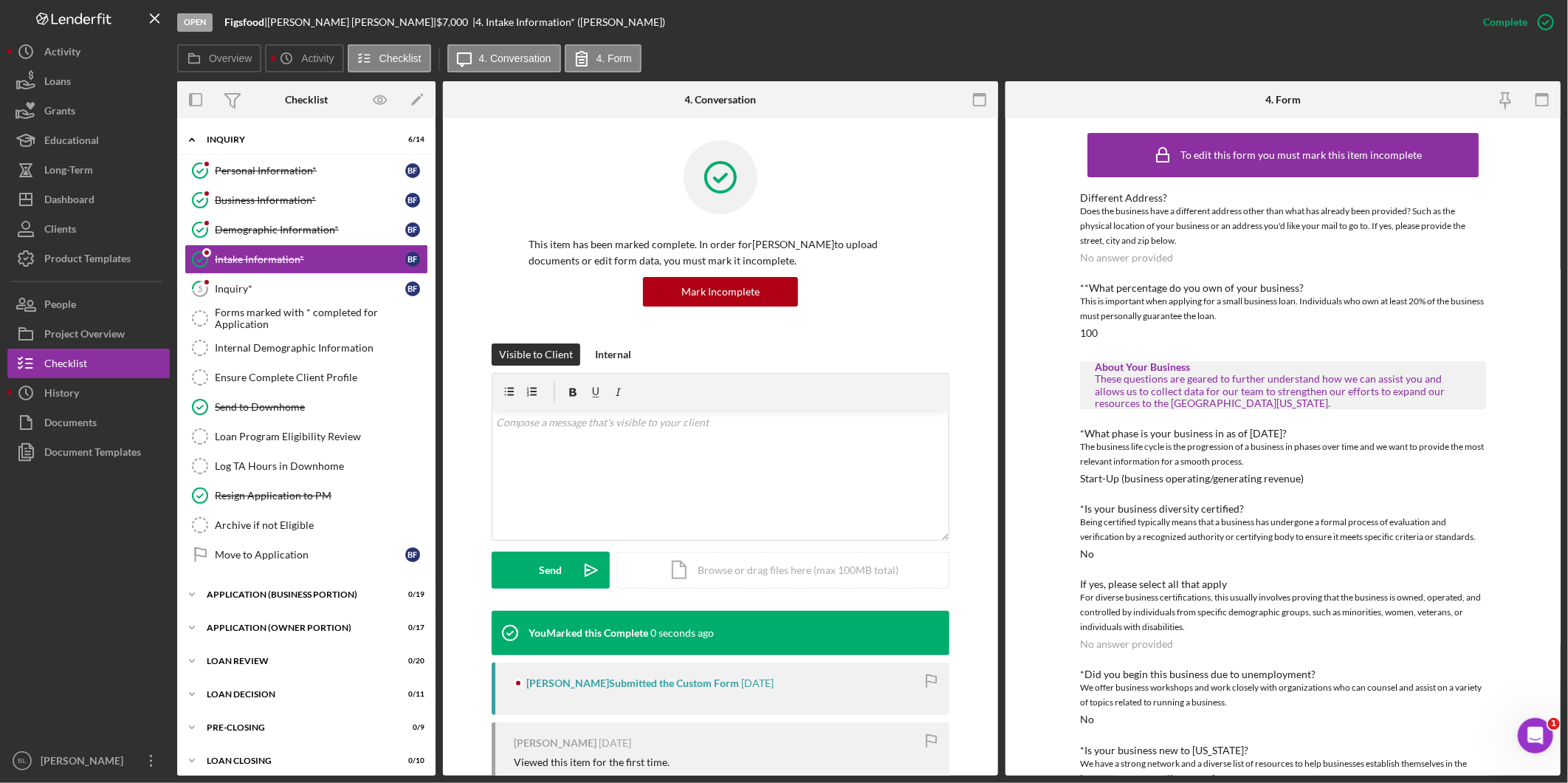
drag, startPoint x: 311, startPoint y: 296, endPoint x: 440, endPoint y: 278, distance: 130.2
click at [311, 296] on link "5 Inquiry* B F" at bounding box center [306, 288] width 244 height 29
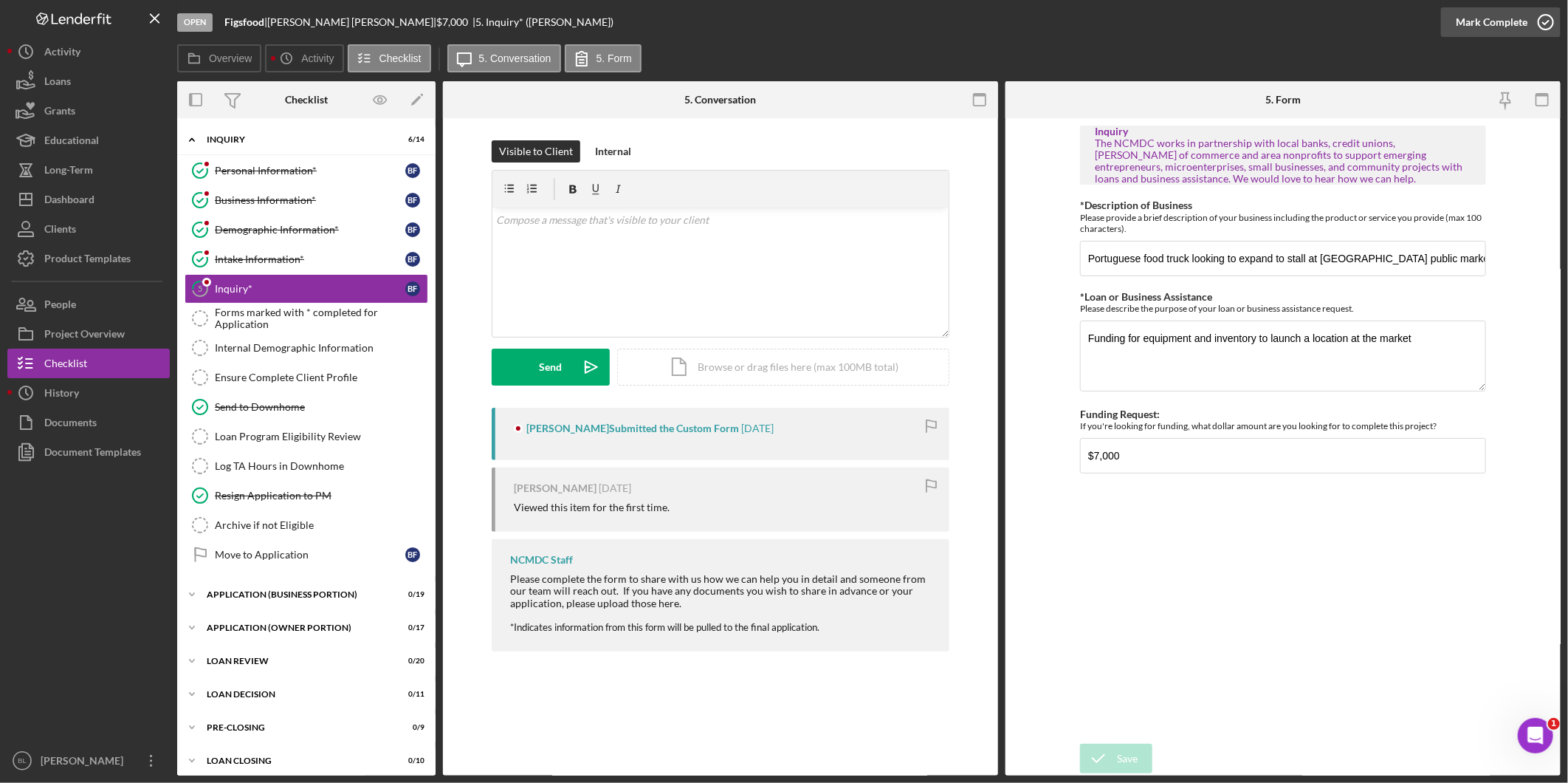
click at [1512, 26] on div "Mark Complete" at bounding box center [1492, 22] width 72 height 29
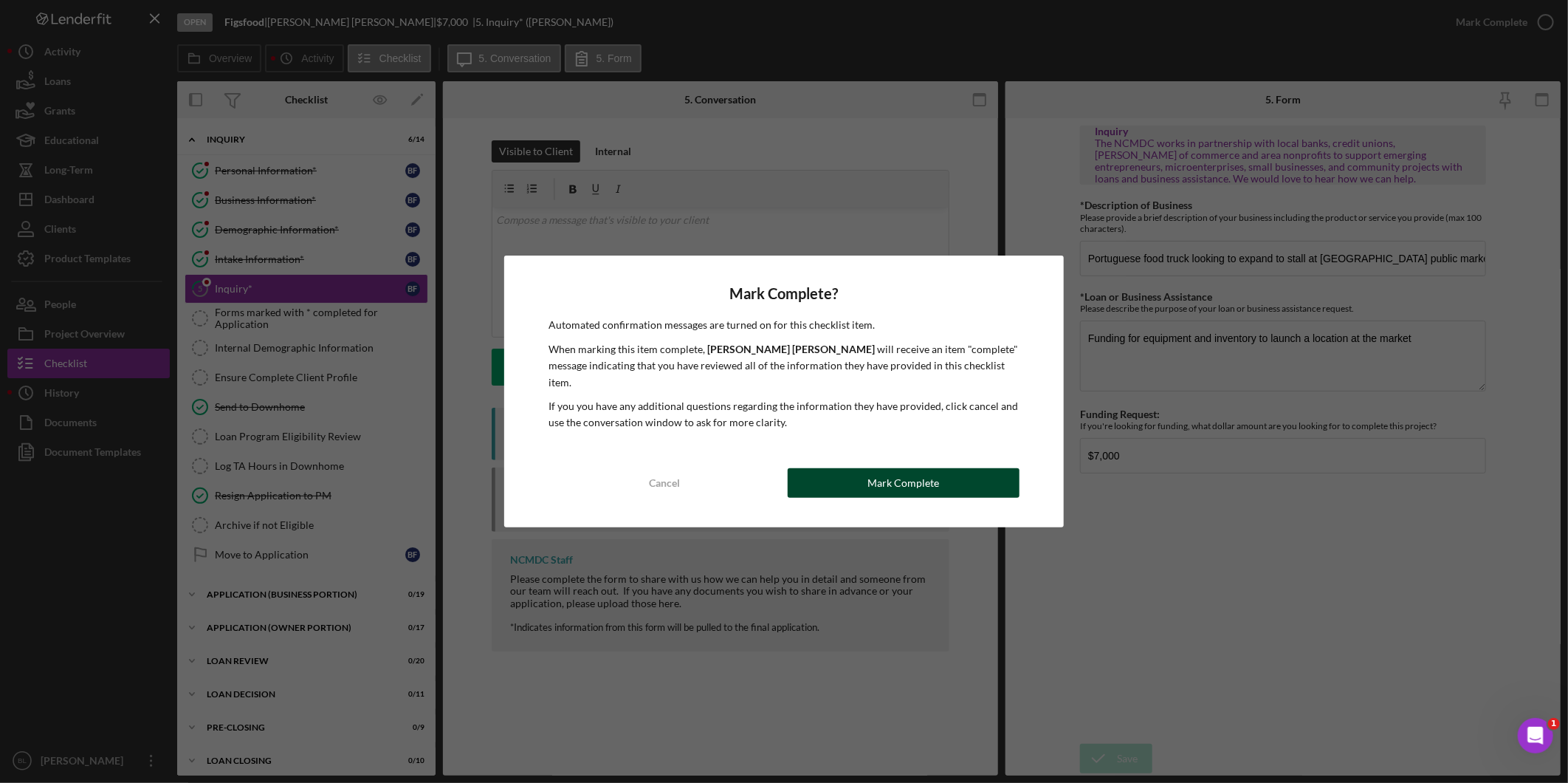
click at [965, 469] on button "Mark Complete" at bounding box center [904, 483] width 232 height 29
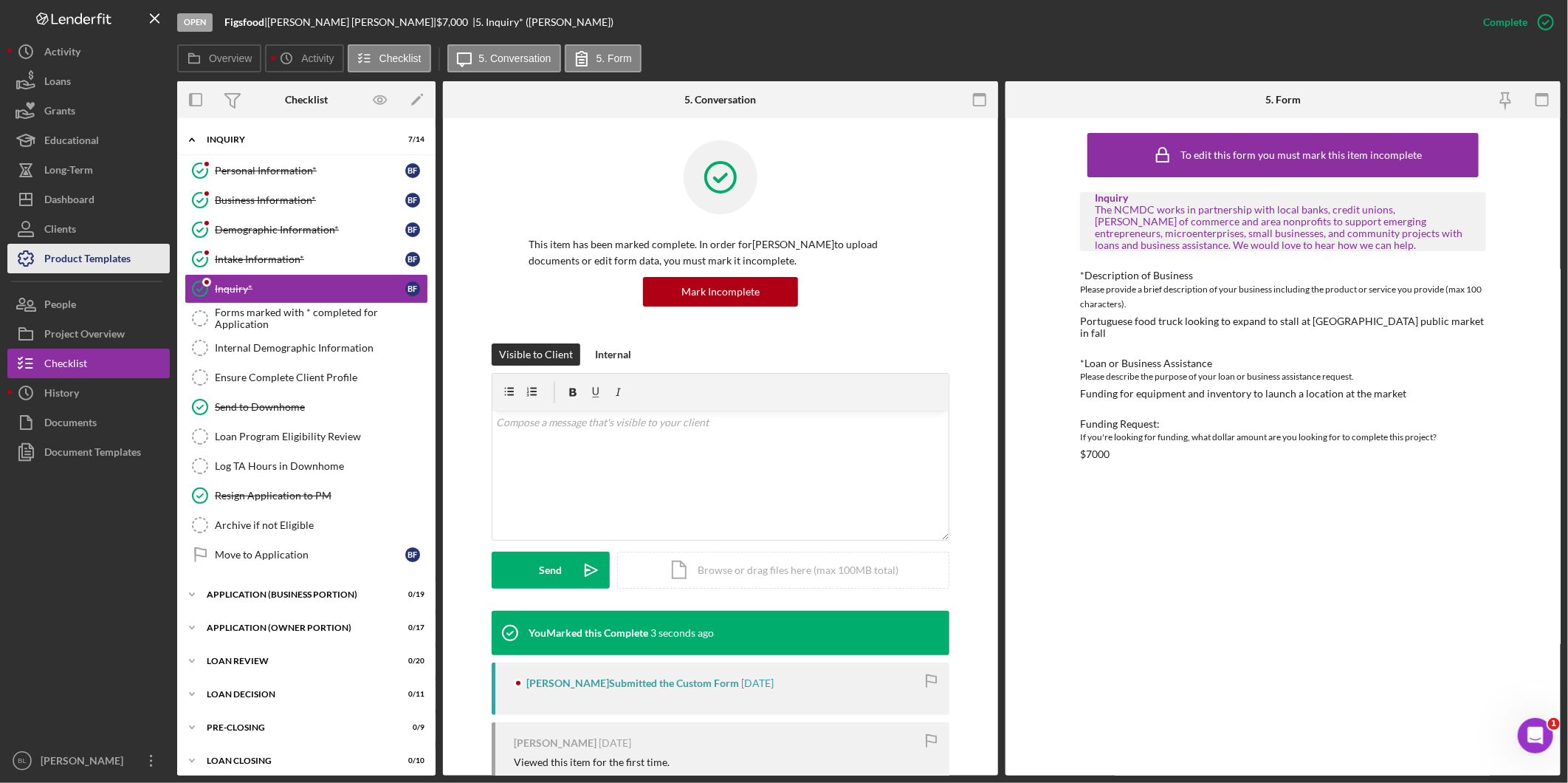
click at [75, 255] on div "Product Templates" at bounding box center [87, 260] width 86 height 34
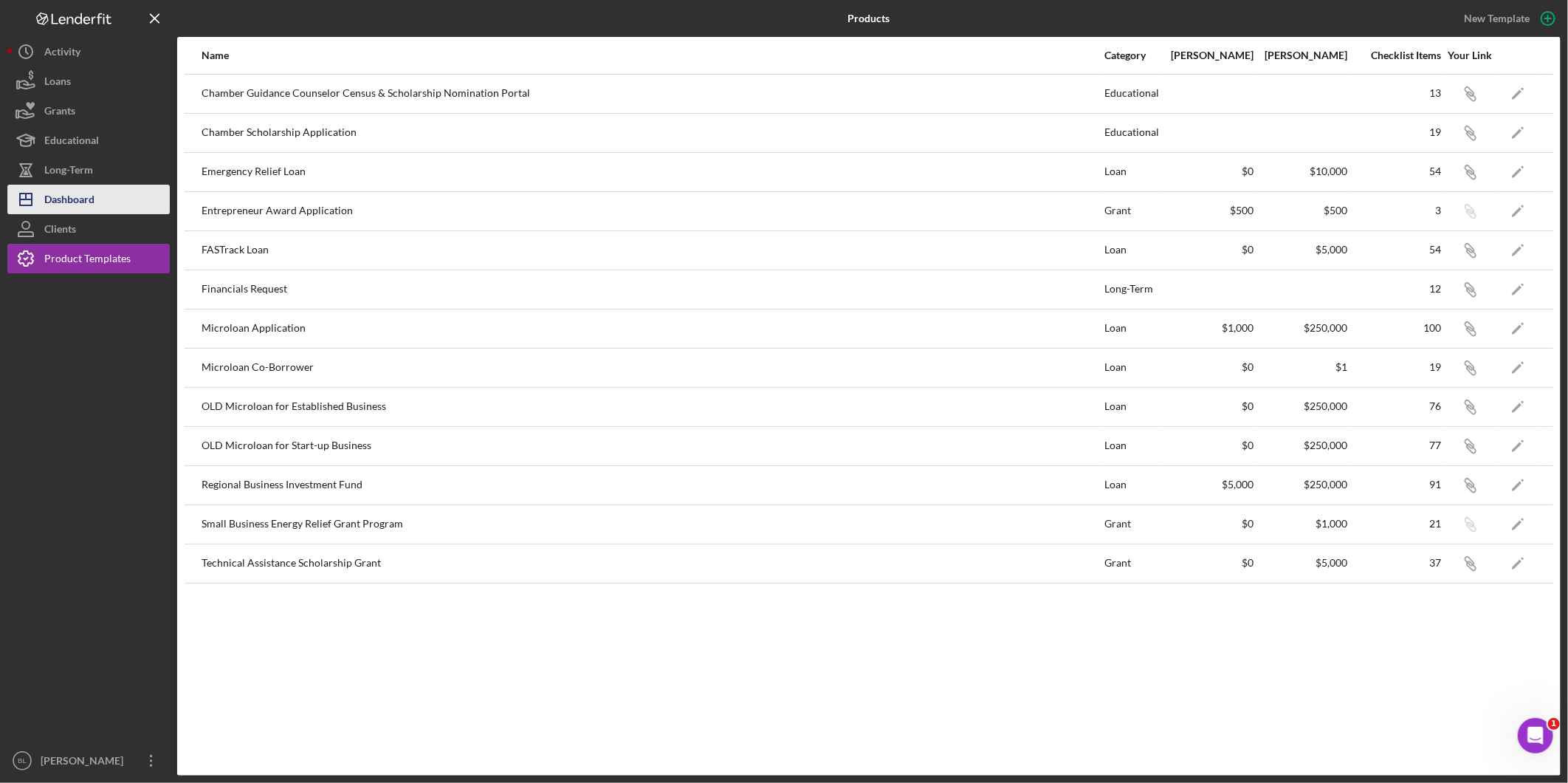
click at [61, 203] on div "Dashboard" at bounding box center [69, 201] width 50 height 34
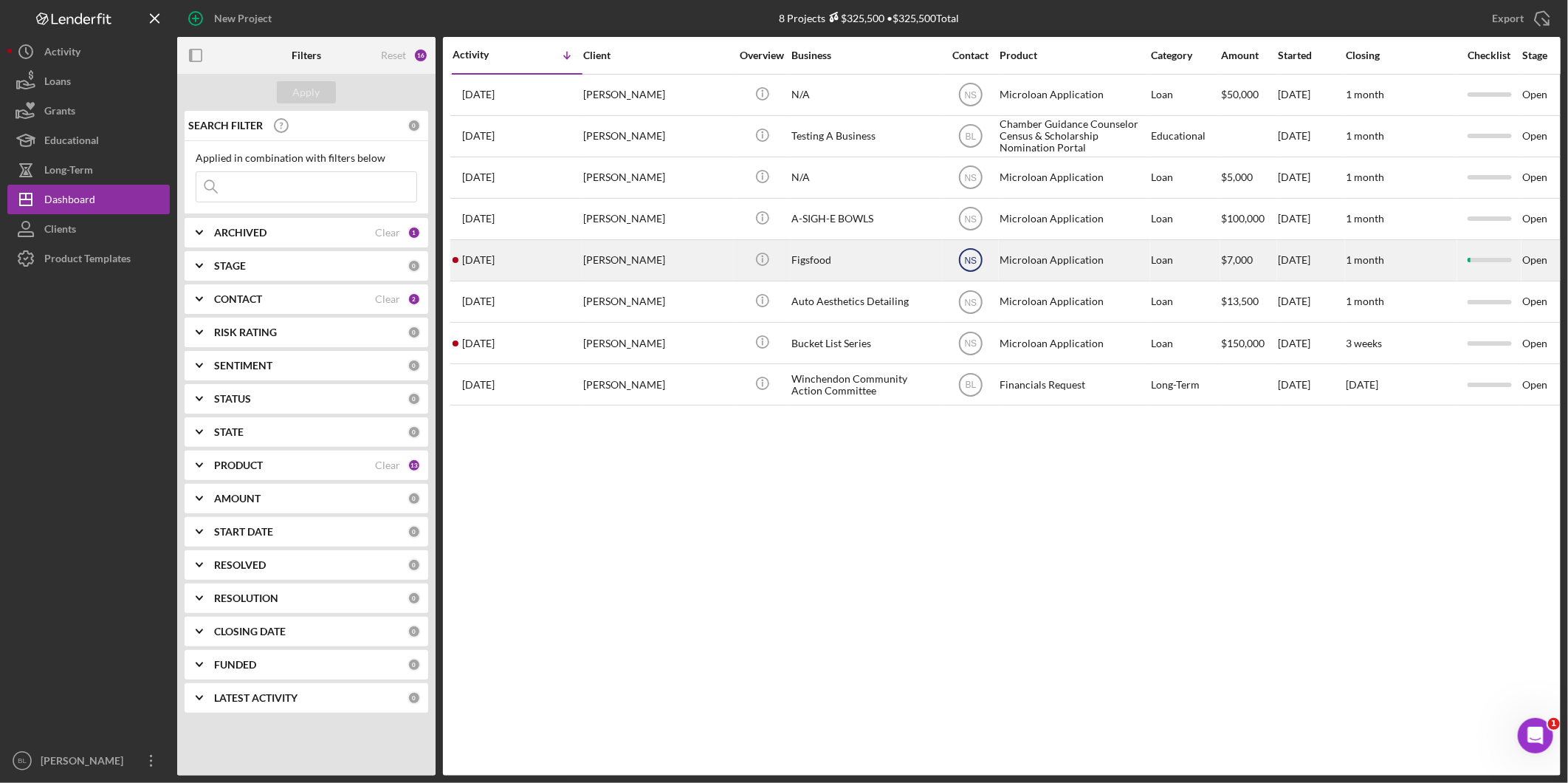
click at [974, 262] on text "NS" at bounding box center [971, 260] width 13 height 10
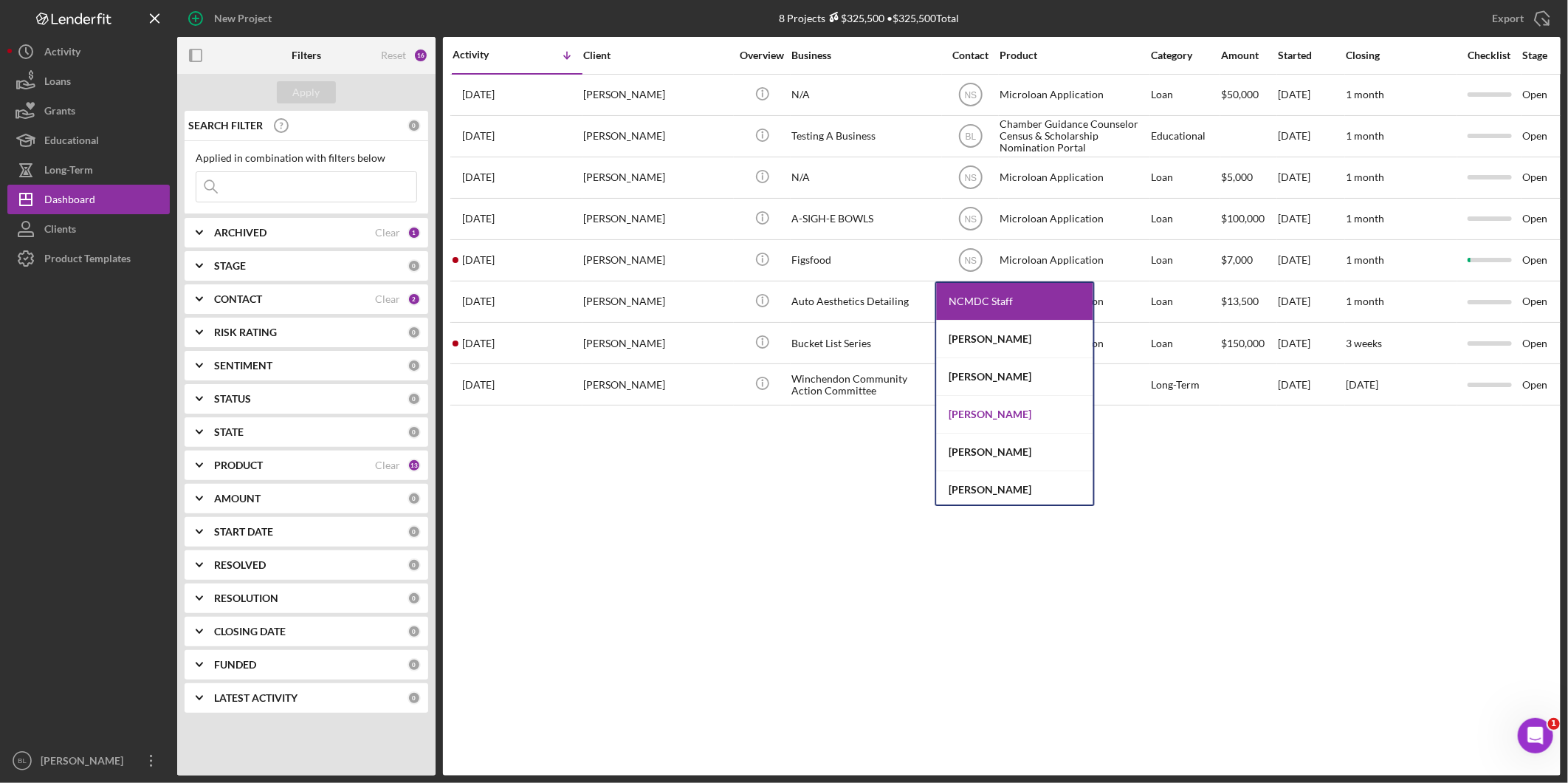
click at [1019, 417] on div "[PERSON_NAME]" at bounding box center [1015, 414] width 156 height 37
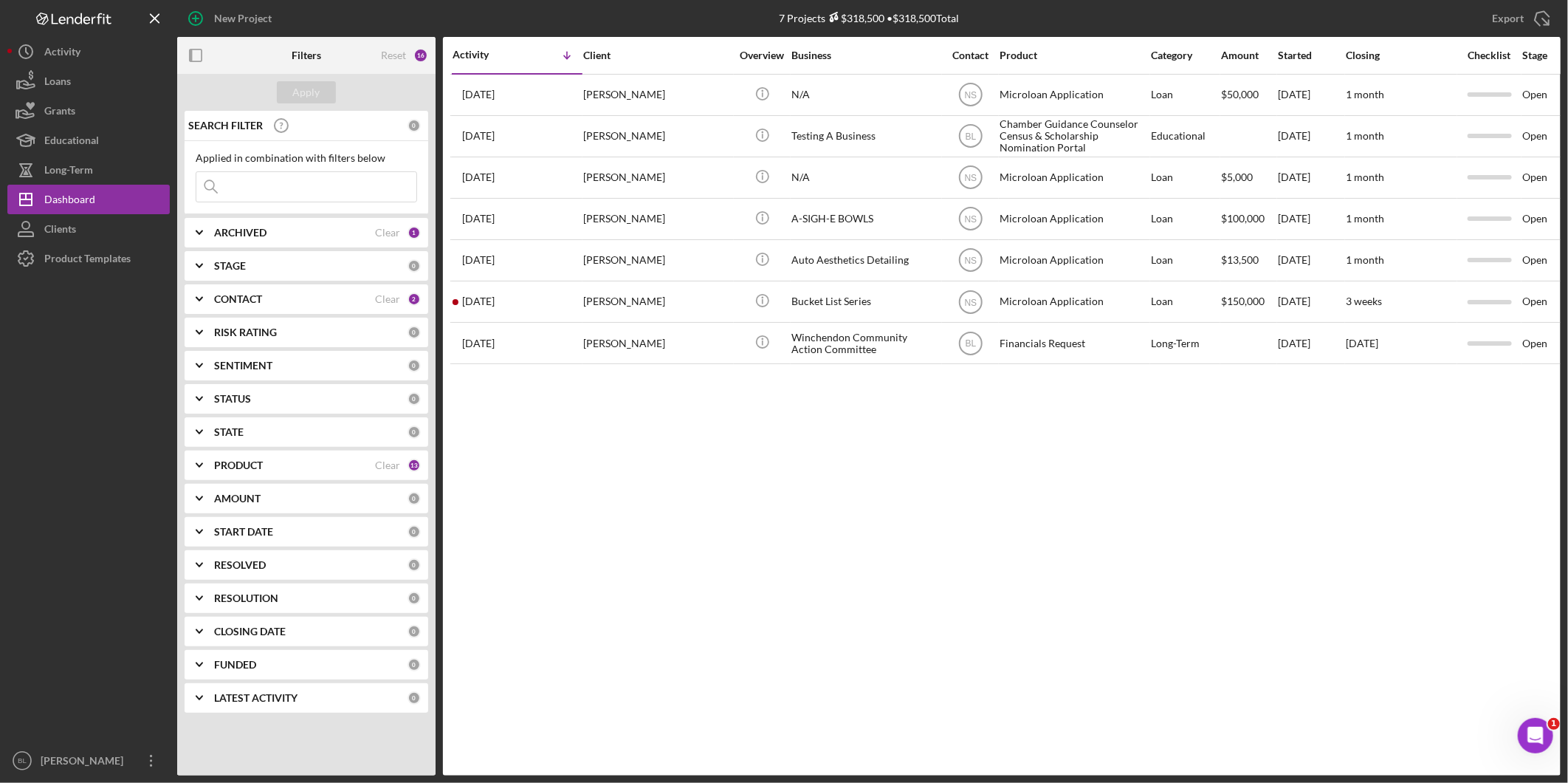
click at [936, 526] on div "Activity Icon/Table Sort Arrow Client Overview Business Contact Product Categor…" at bounding box center [1002, 407] width 1118 height 738
click at [784, 581] on div "Activity Icon/Table Sort Arrow Client Overview Business Contact Product Categor…" at bounding box center [1002, 407] width 1118 height 738
drag, startPoint x: 650, startPoint y: 551, endPoint x: 693, endPoint y: 557, distance: 43.4
click at [675, 557] on div "Activity Icon/Table Sort Arrow Client Overview Business Contact Product Categor…" at bounding box center [1002, 407] width 1118 height 738
click at [901, 519] on div "Activity Icon/Table Sort Arrow Client Overview Business Contact Product Categor…" at bounding box center [1002, 407] width 1118 height 738
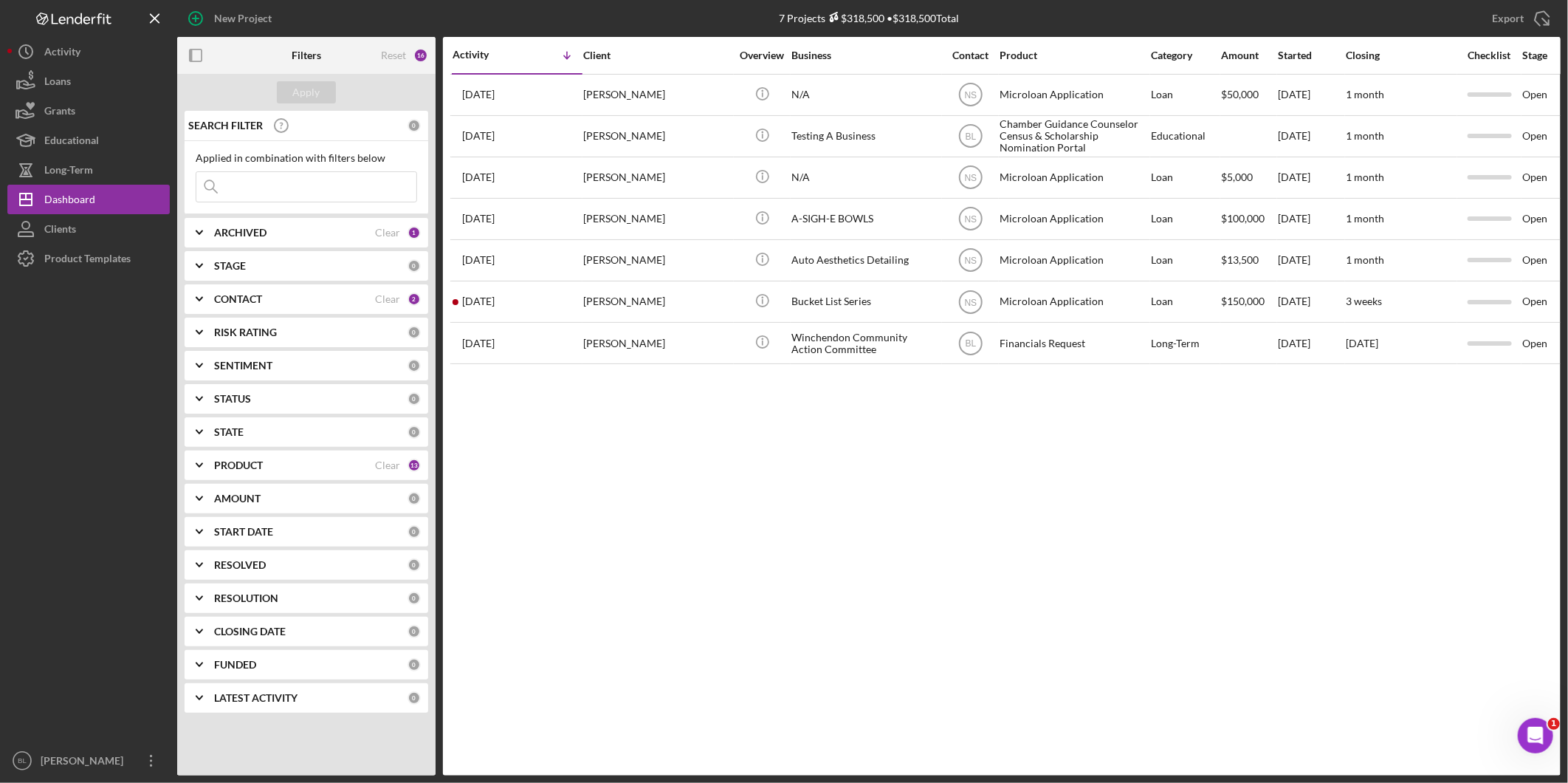
drag, startPoint x: 883, startPoint y: 584, endPoint x: 852, endPoint y: 377, distance: 209.3
click at [884, 584] on div "Activity Icon/Table Sort Arrow Client Overview Business Contact Product Categor…" at bounding box center [1002, 407] width 1118 height 738
click at [729, 518] on div "Activity Icon/Table Sort Arrow Client Overview Business Contact Product Categor…" at bounding box center [1002, 407] width 1118 height 738
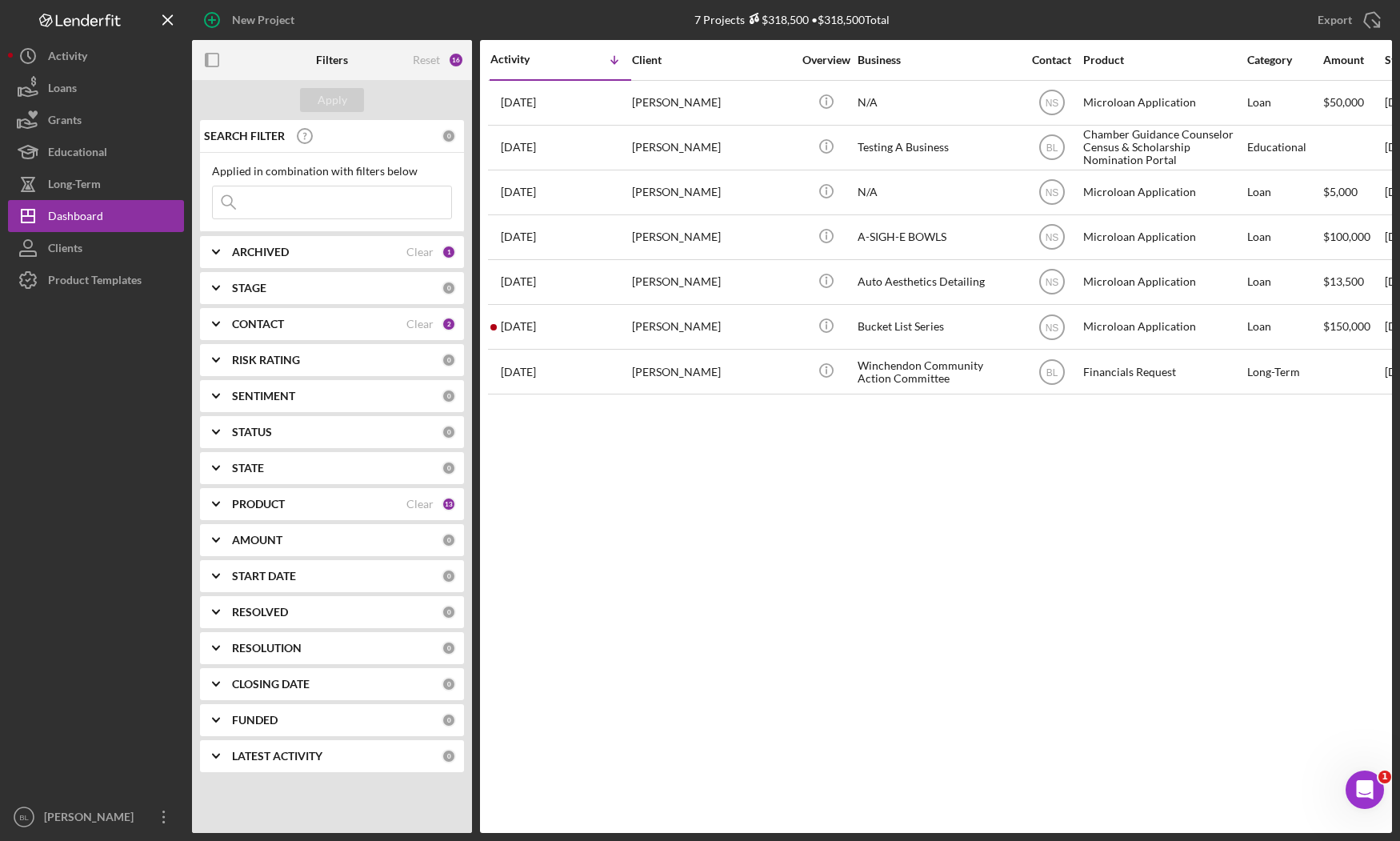
click at [728, 571] on div "Activity Icon/Table Sort Arrow Client Overview Business Contact Product Categor…" at bounding box center [936, 436] width 912 height 793
click at [295, 329] on div "CONTACT" at bounding box center [319, 323] width 174 height 13
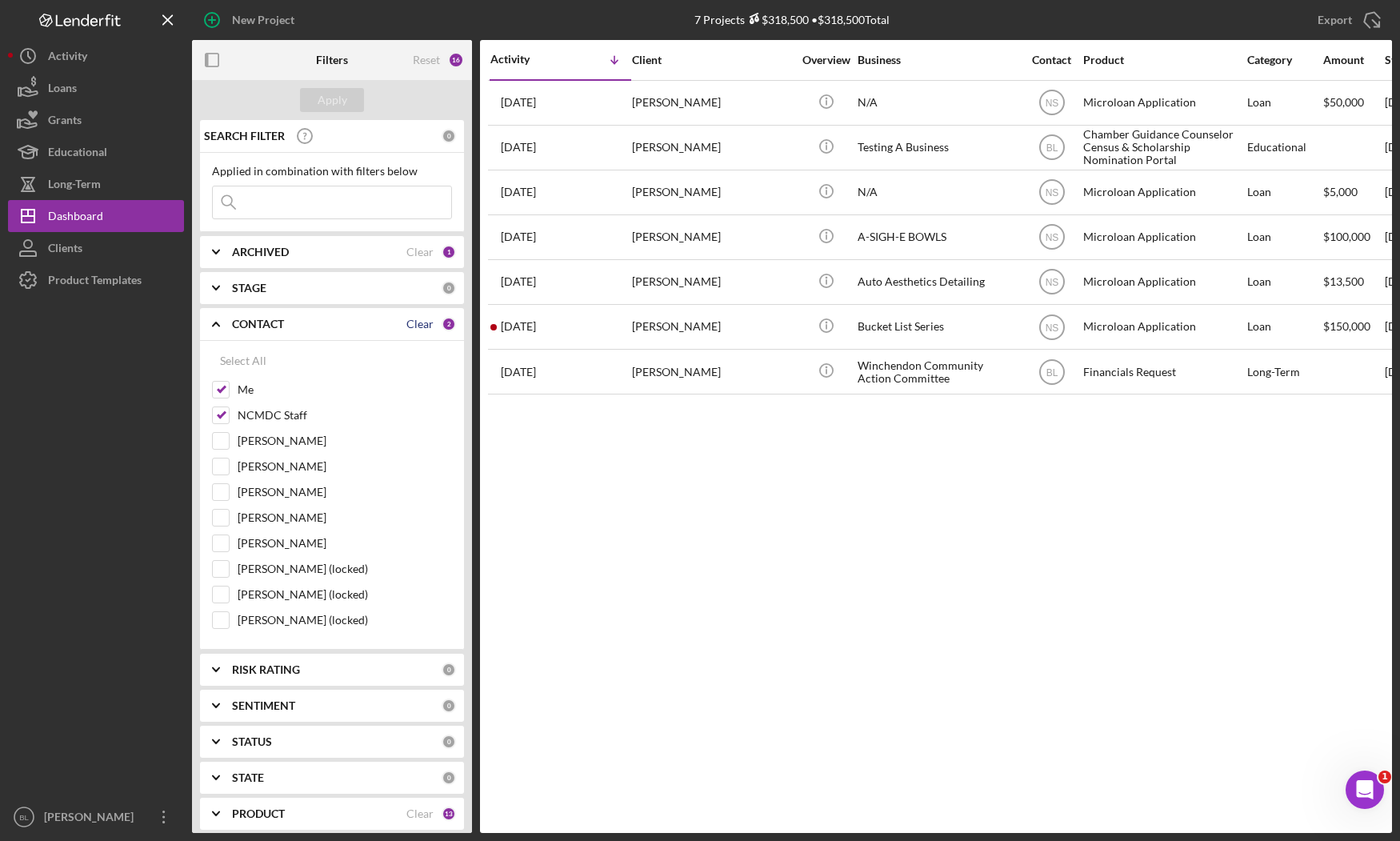
click at [410, 322] on div "Clear" at bounding box center [421, 323] width 28 height 13
checkbox input "false"
click at [407, 245] on div "Clear" at bounding box center [421, 251] width 28 height 13
drag, startPoint x: 230, startPoint y: 249, endPoint x: 233, endPoint y: 265, distance: 16.3
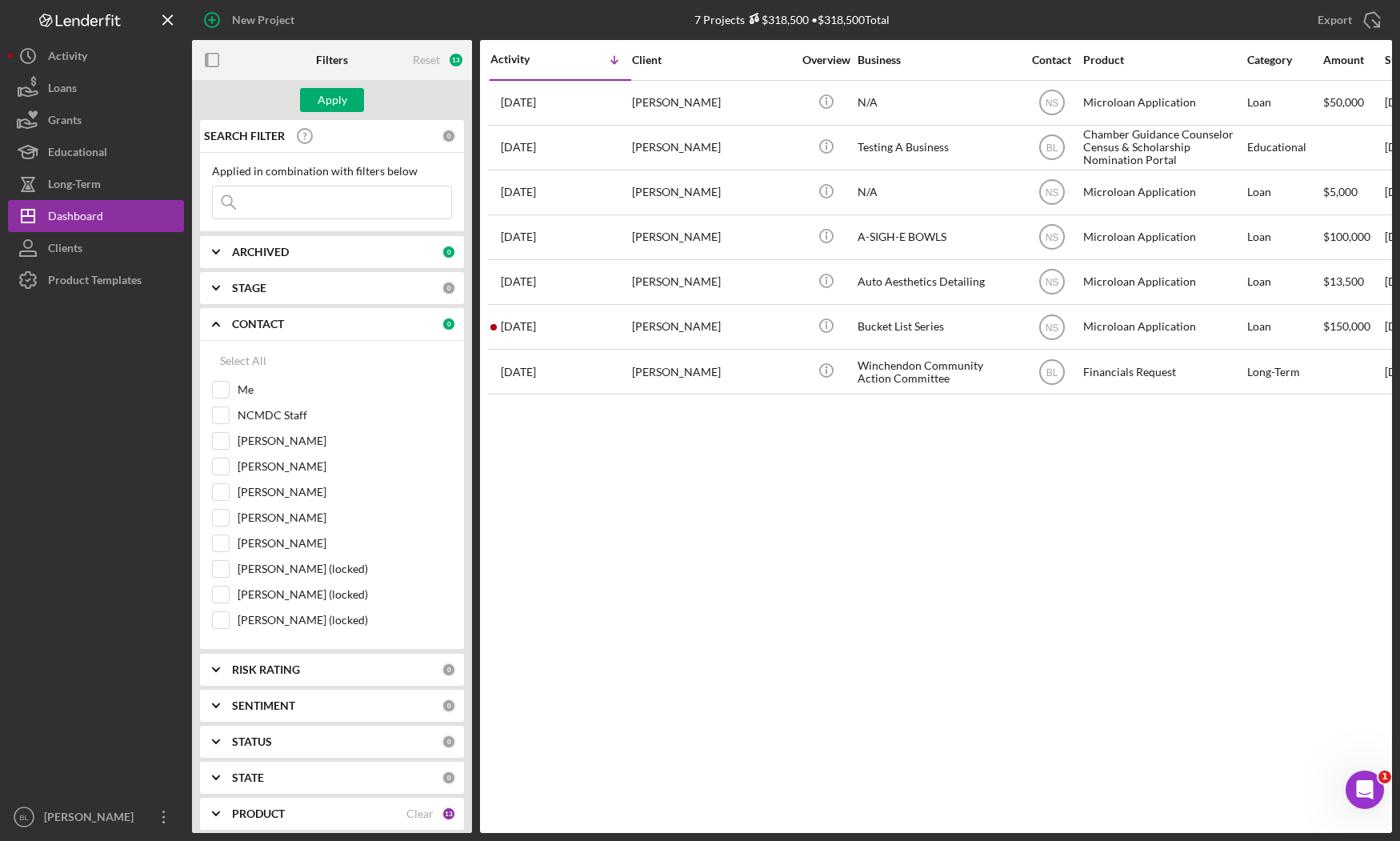
click at [229, 249] on icon "Icon/Expander" at bounding box center [216, 252] width 40 height 40
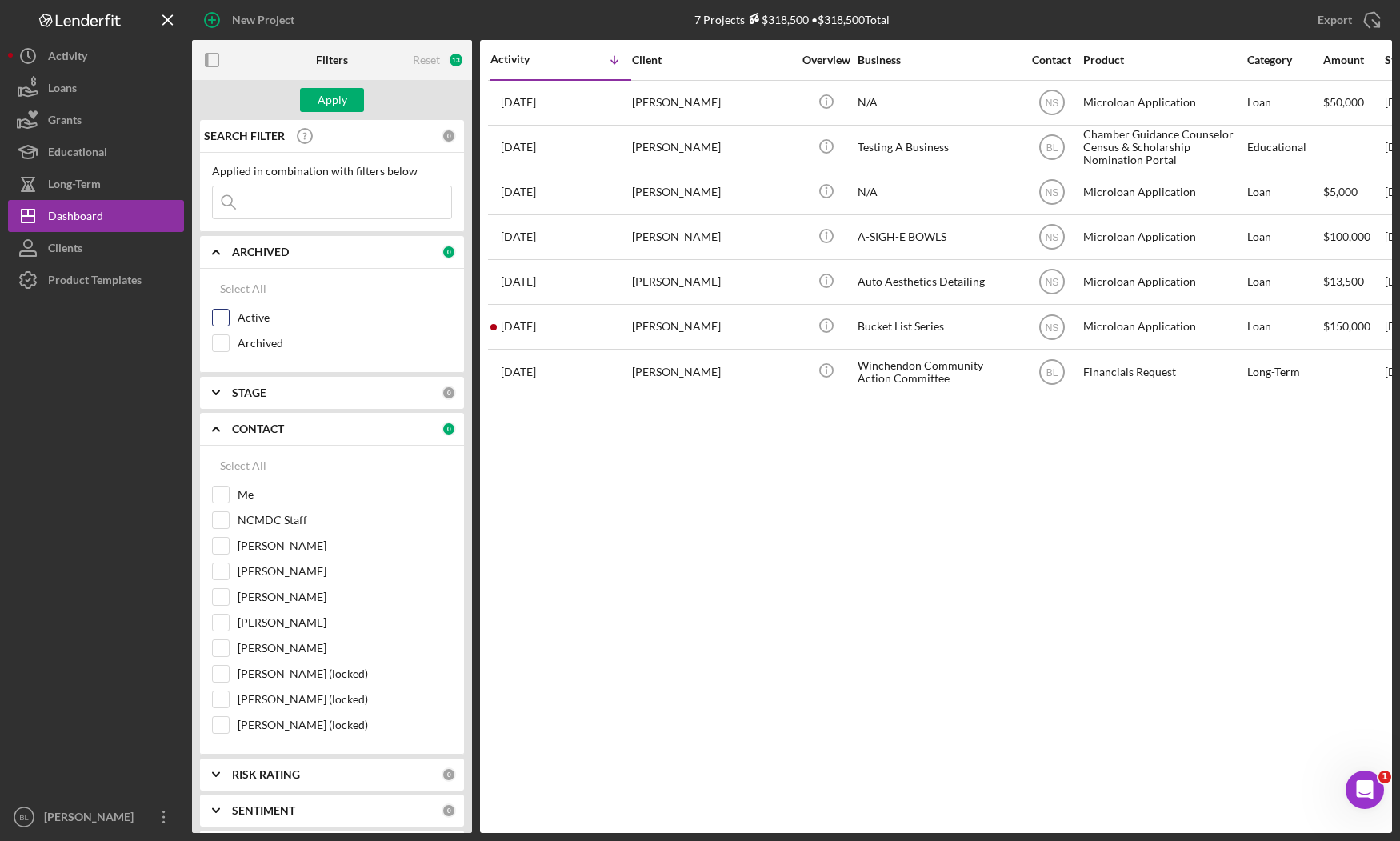
drag, startPoint x: 224, startPoint y: 317, endPoint x: 220, endPoint y: 331, distance: 14.6
click at [223, 317] on input "Active" at bounding box center [221, 317] width 16 height 16
checkbox input "true"
click at [220, 337] on input "Archived" at bounding box center [221, 343] width 16 height 16
checkbox input "true"
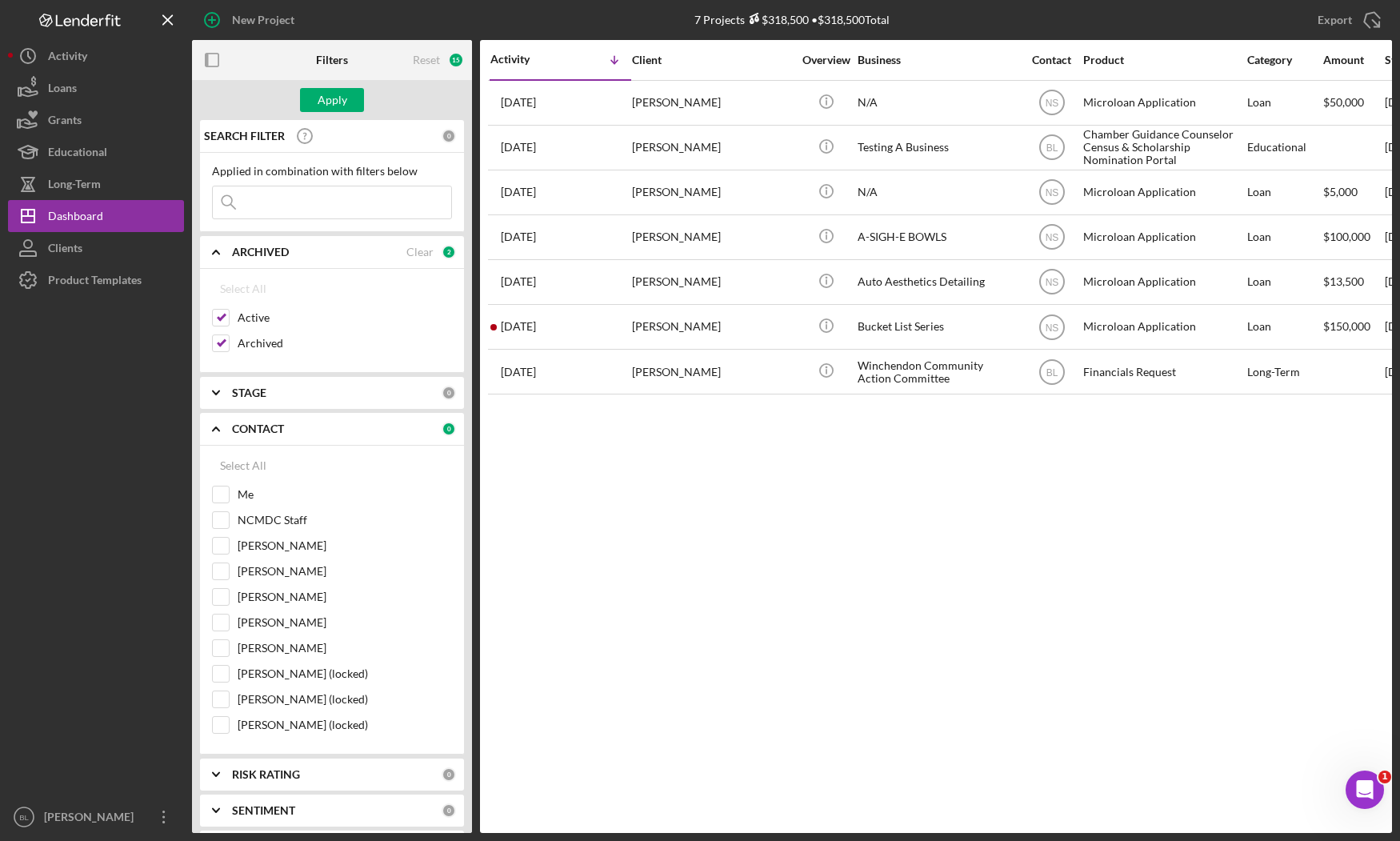
click at [304, 211] on input at bounding box center [332, 202] width 238 height 32
click at [388, 190] on input at bounding box center [332, 202] width 238 height 32
click at [659, 579] on div "Activity Icon/Table Sort Arrow Client Overview Business Contact Product Categor…" at bounding box center [936, 436] width 912 height 793
click at [219, 422] on icon "Icon/Expander" at bounding box center [216, 428] width 40 height 40
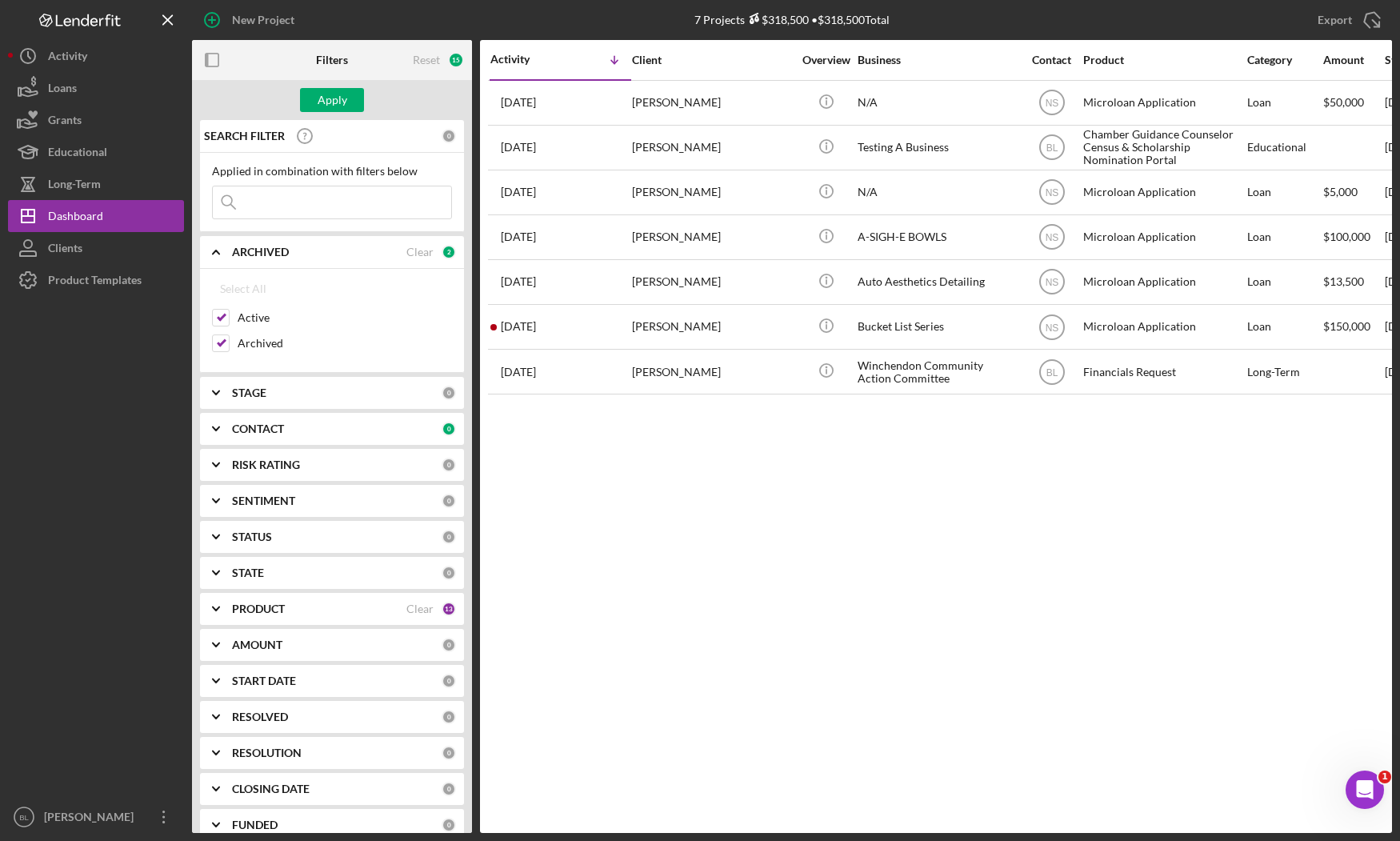
click at [267, 188] on input at bounding box center [332, 202] width 238 height 32
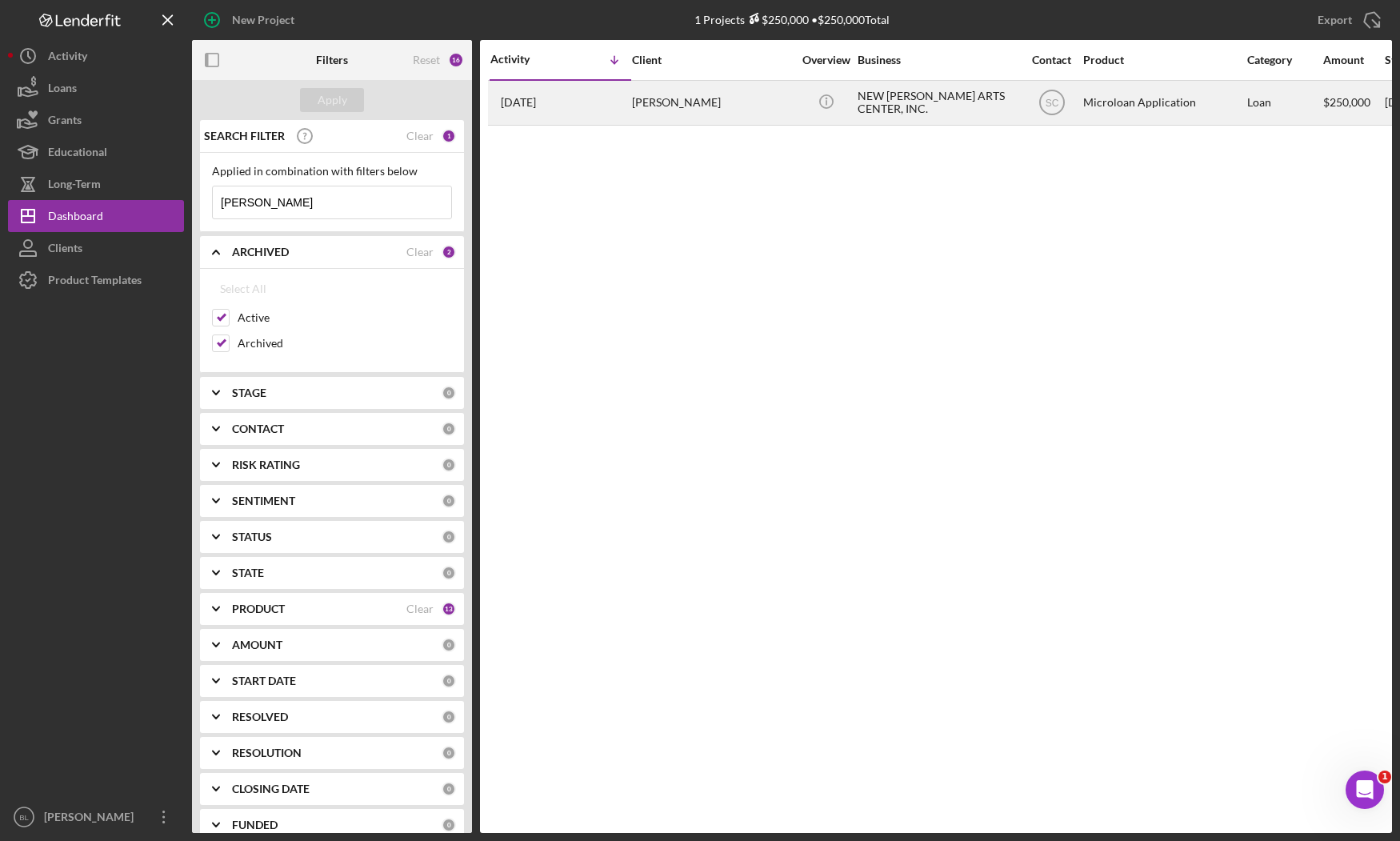
type input "[PERSON_NAME]"
click at [627, 104] on div "[DATE] [PERSON_NAME]" at bounding box center [561, 102] width 140 height 42
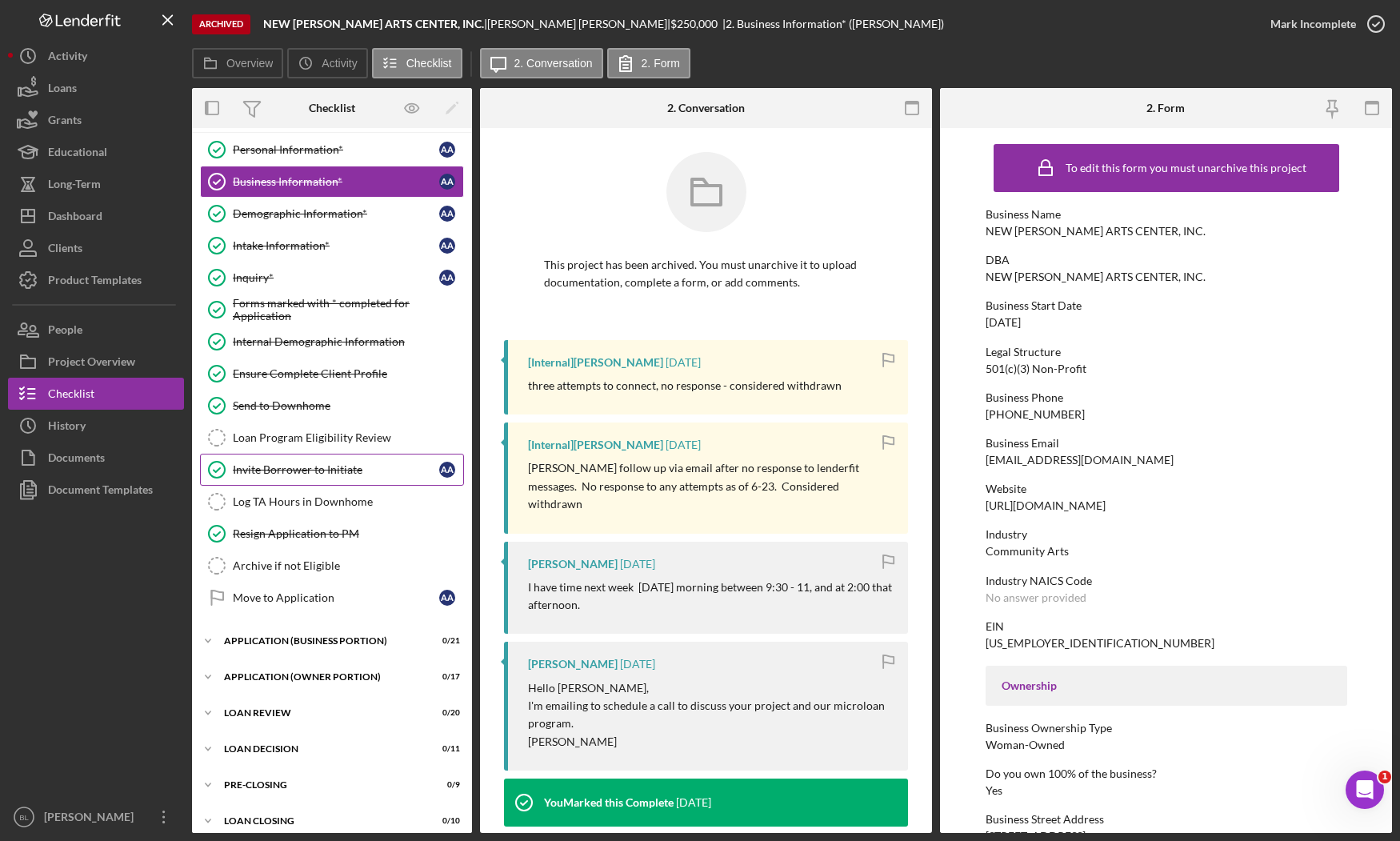
scroll to position [50, 0]
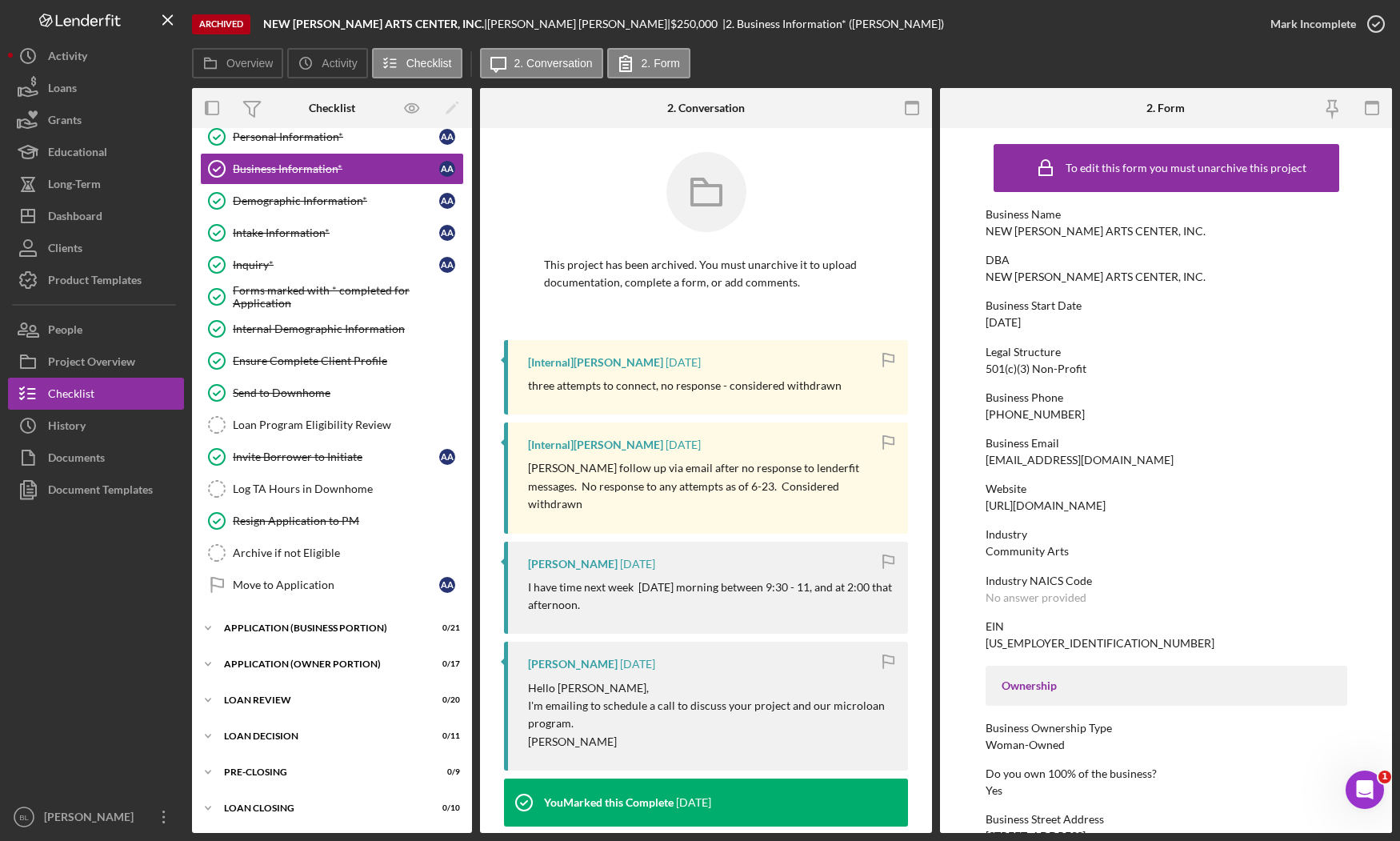
click at [590, 364] on div "[Internal] [PERSON_NAME]" at bounding box center [595, 361] width 135 height 13
click at [138, 420] on button "Icon/History History" at bounding box center [96, 425] width 176 height 32
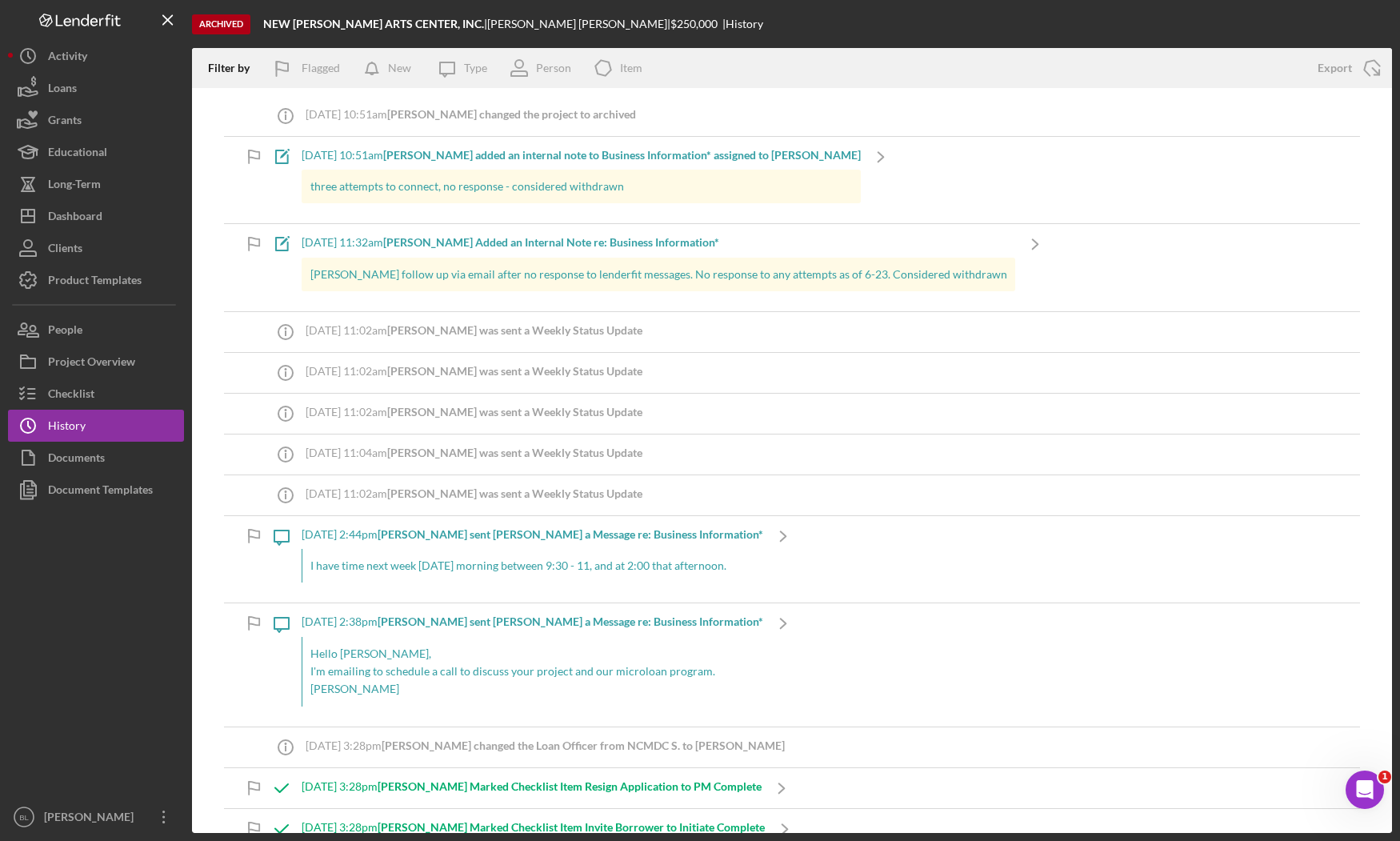
drag, startPoint x: 817, startPoint y: 291, endPoint x: 788, endPoint y: 360, distance: 74.8
